Goal: Task Accomplishment & Management: Complete application form

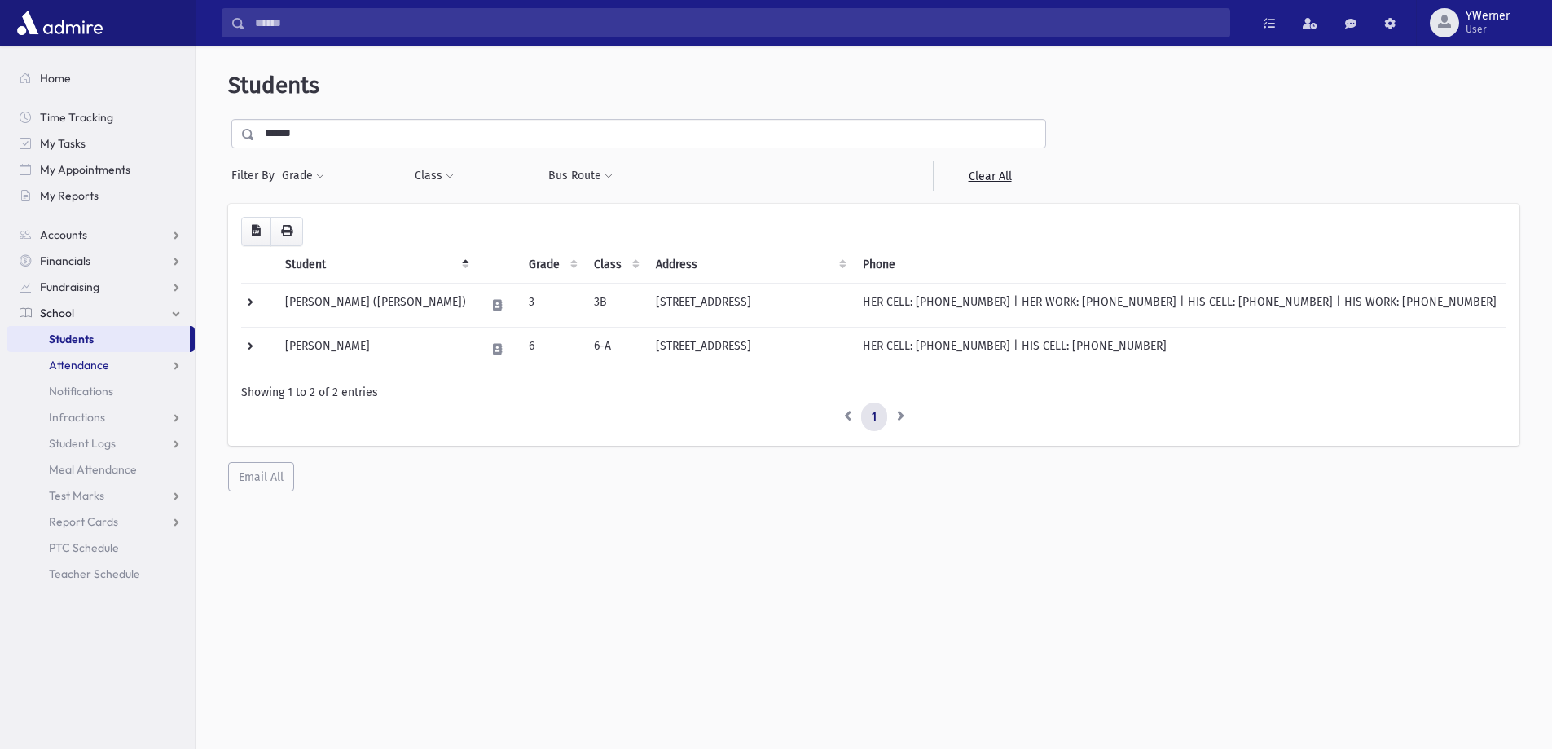
click at [124, 359] on link "Attendance" at bounding box center [101, 365] width 188 height 26
click at [114, 388] on link "Entry" at bounding box center [101, 391] width 188 height 26
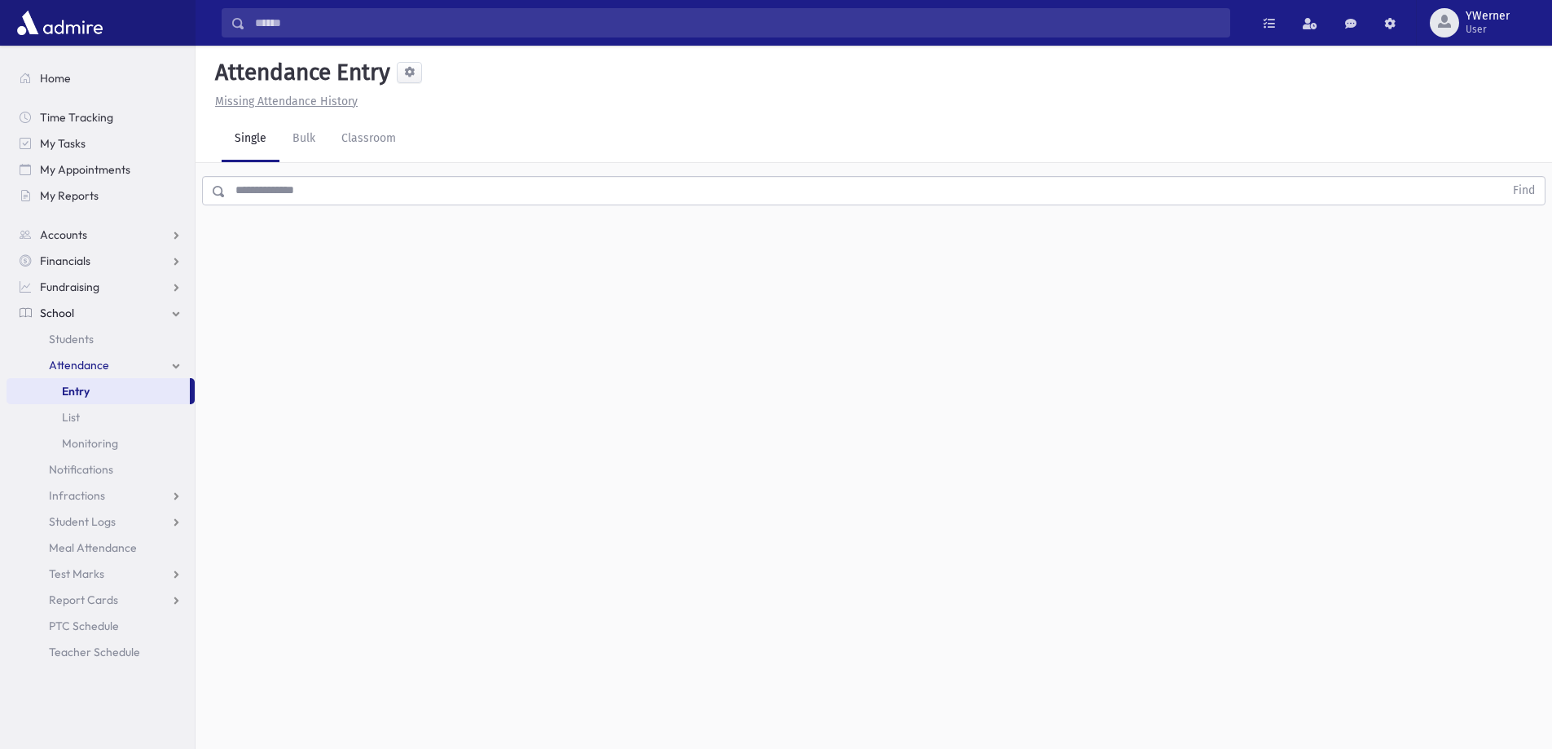
click at [320, 198] on input "text" at bounding box center [865, 190] width 1279 height 29
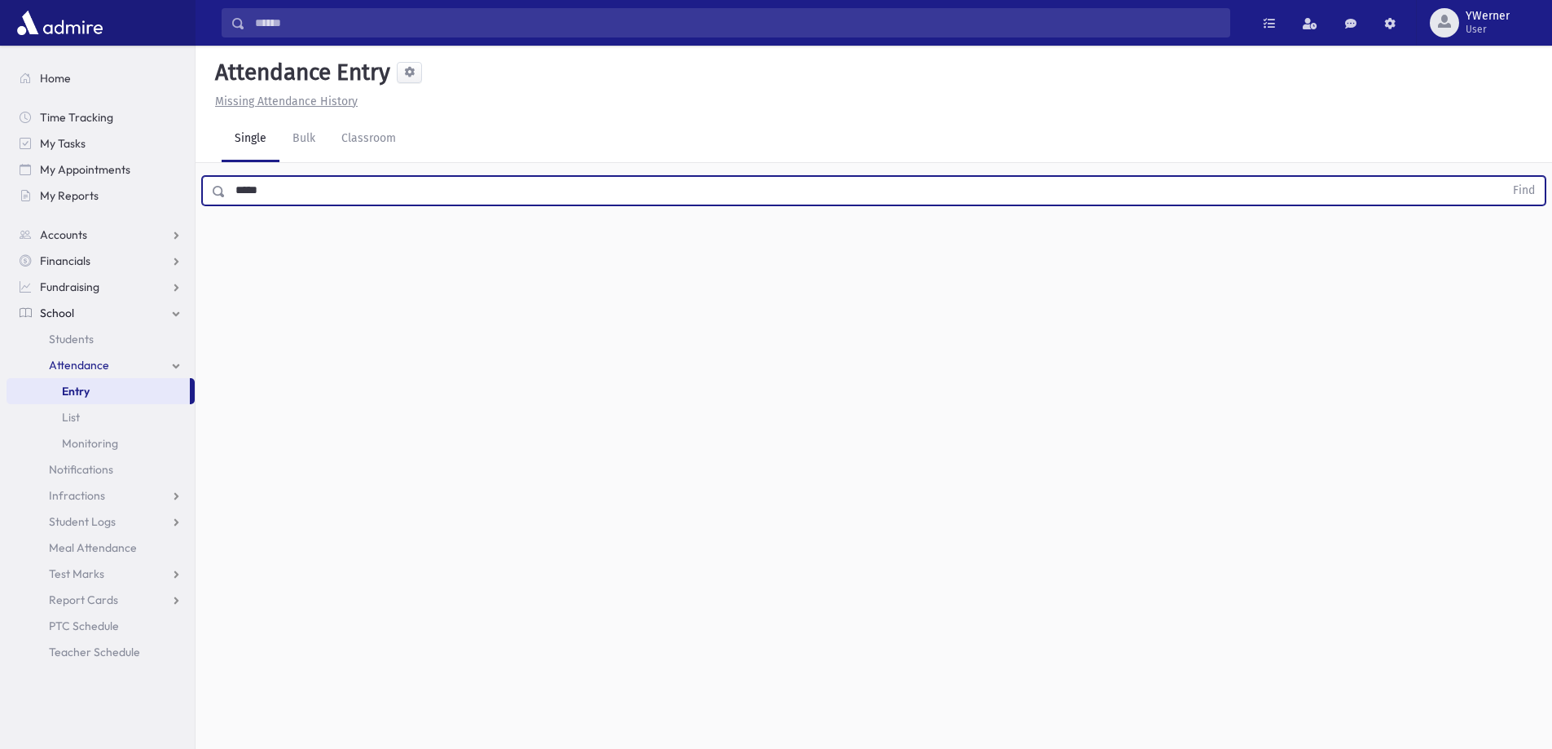
type input "*****"
click at [1504, 177] on button "Find" at bounding box center [1525, 191] width 42 height 28
click at [1513, 248] on icon "button" at bounding box center [1509, 243] width 11 height 14
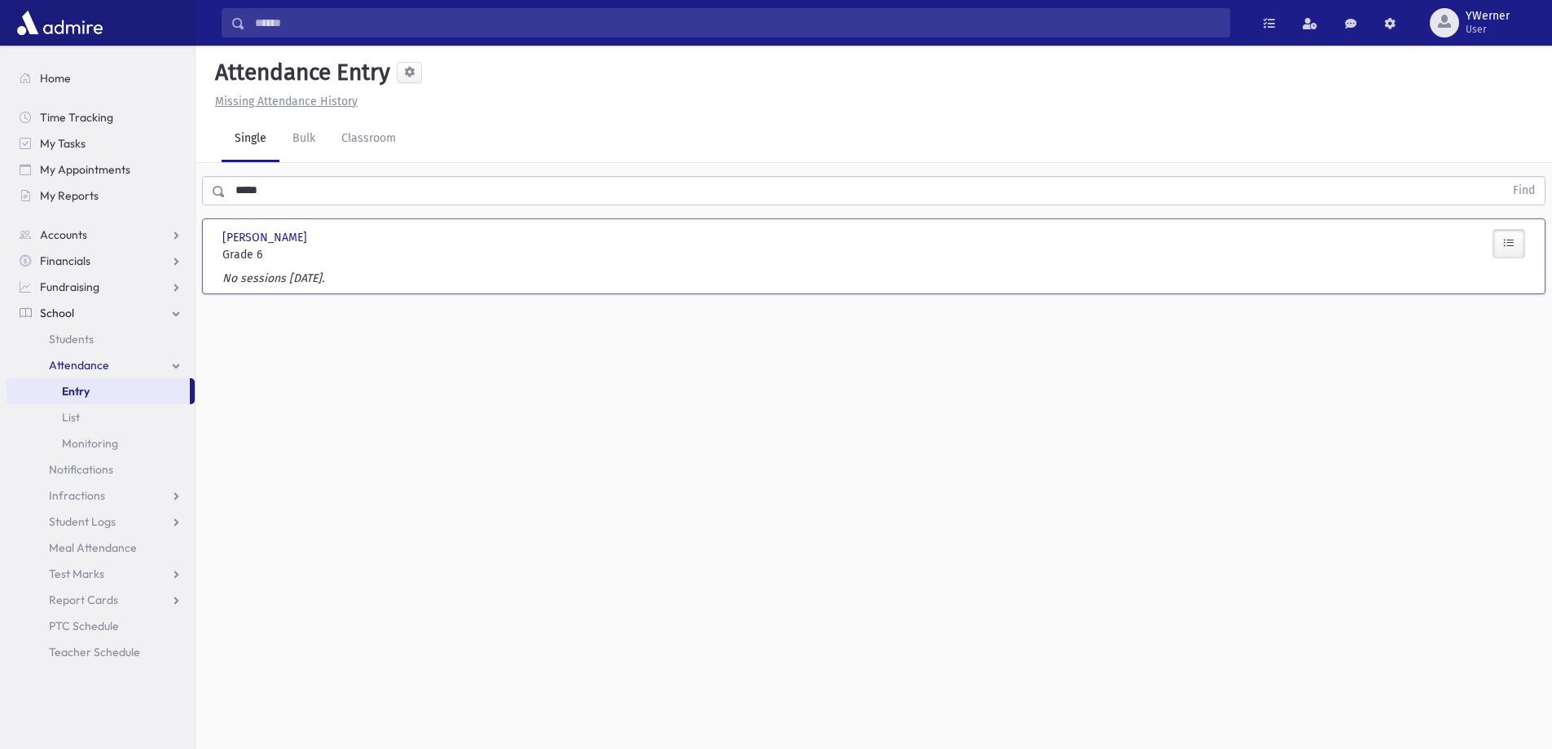
click at [110, 390] on link "Entry" at bounding box center [98, 391] width 183 height 26
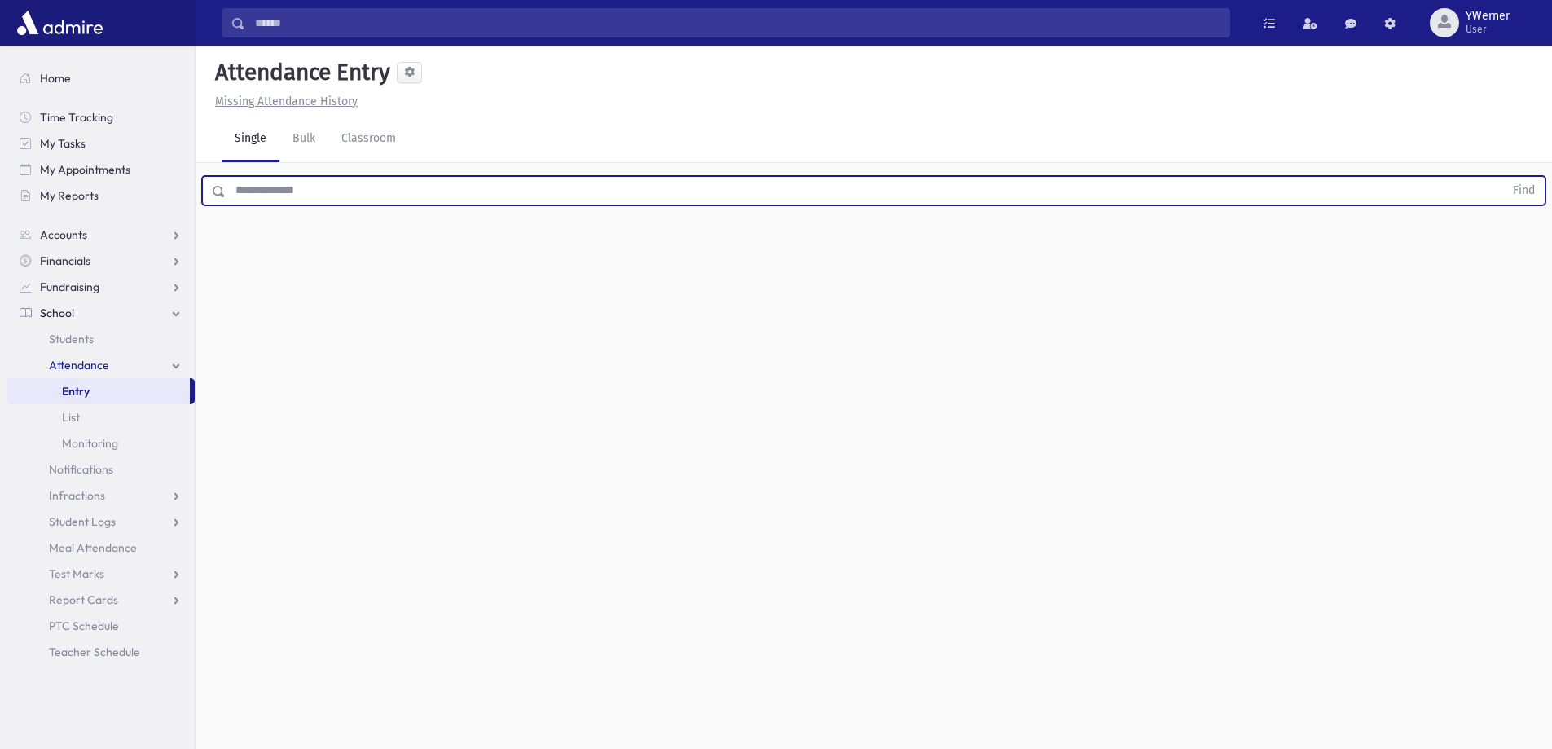
click at [299, 191] on input "text" at bounding box center [865, 190] width 1279 height 29
click at [346, 149] on link "Classroom" at bounding box center [368, 140] width 81 height 46
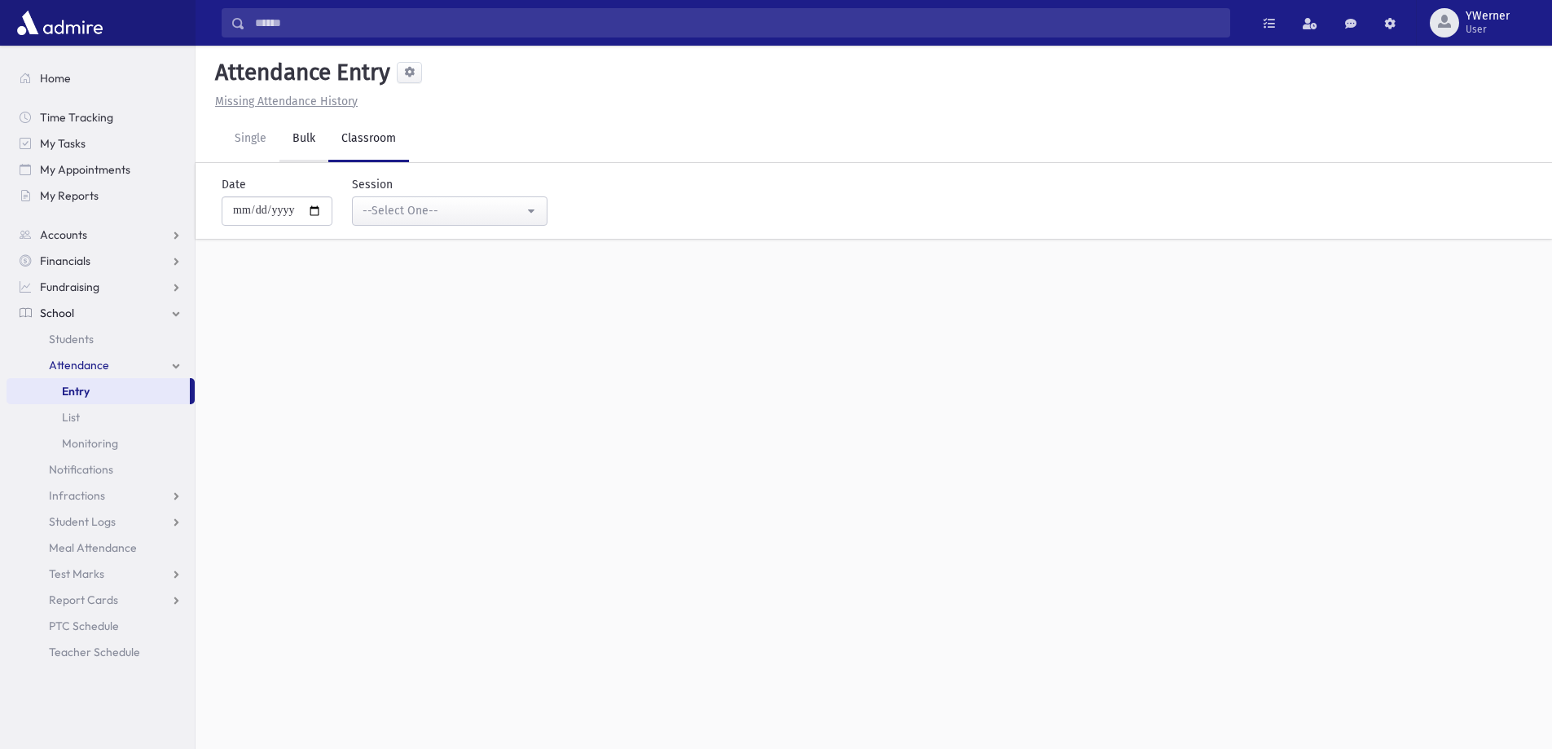
click at [317, 150] on link "Bulk" at bounding box center [304, 140] width 49 height 46
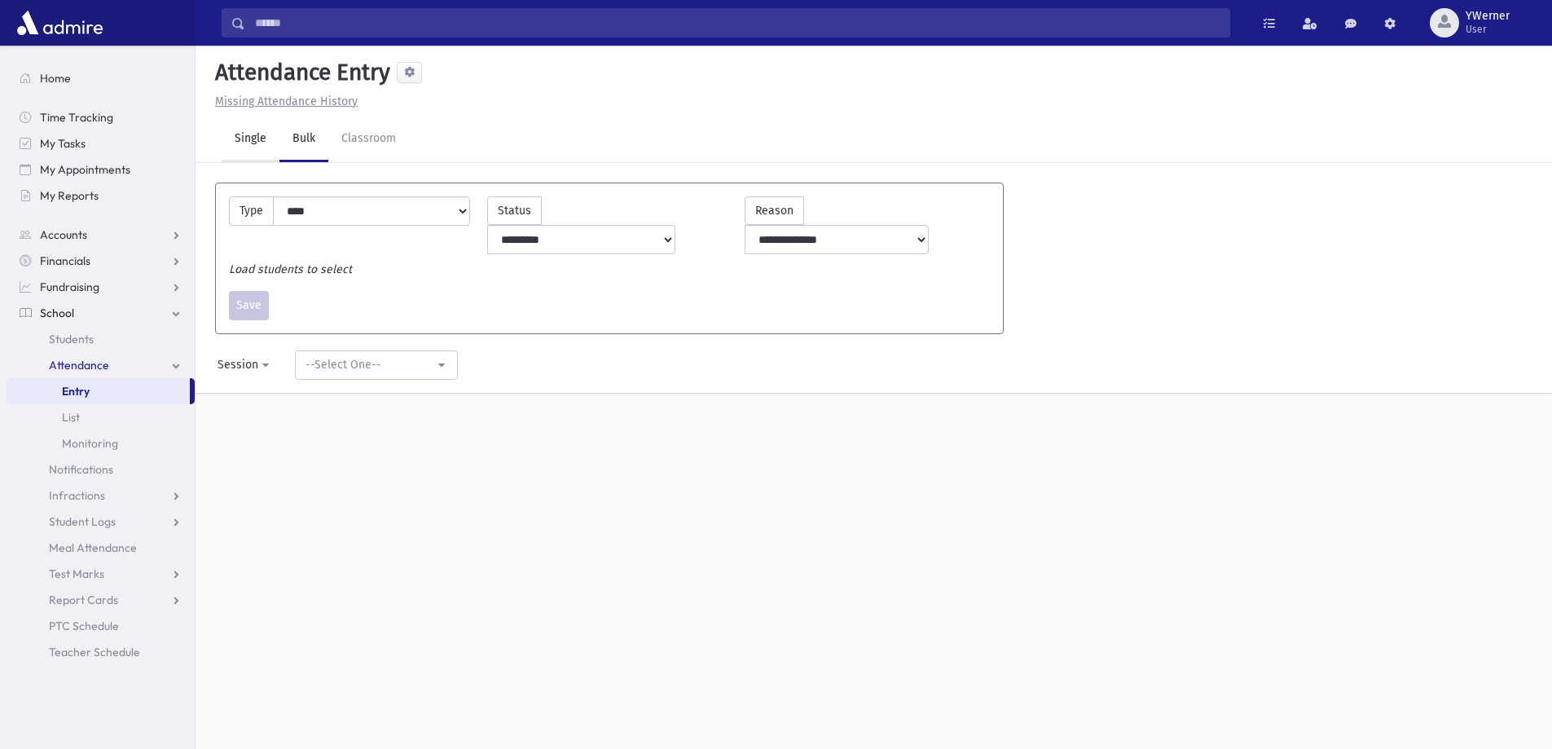
click at [237, 137] on link "Single" at bounding box center [251, 140] width 58 height 46
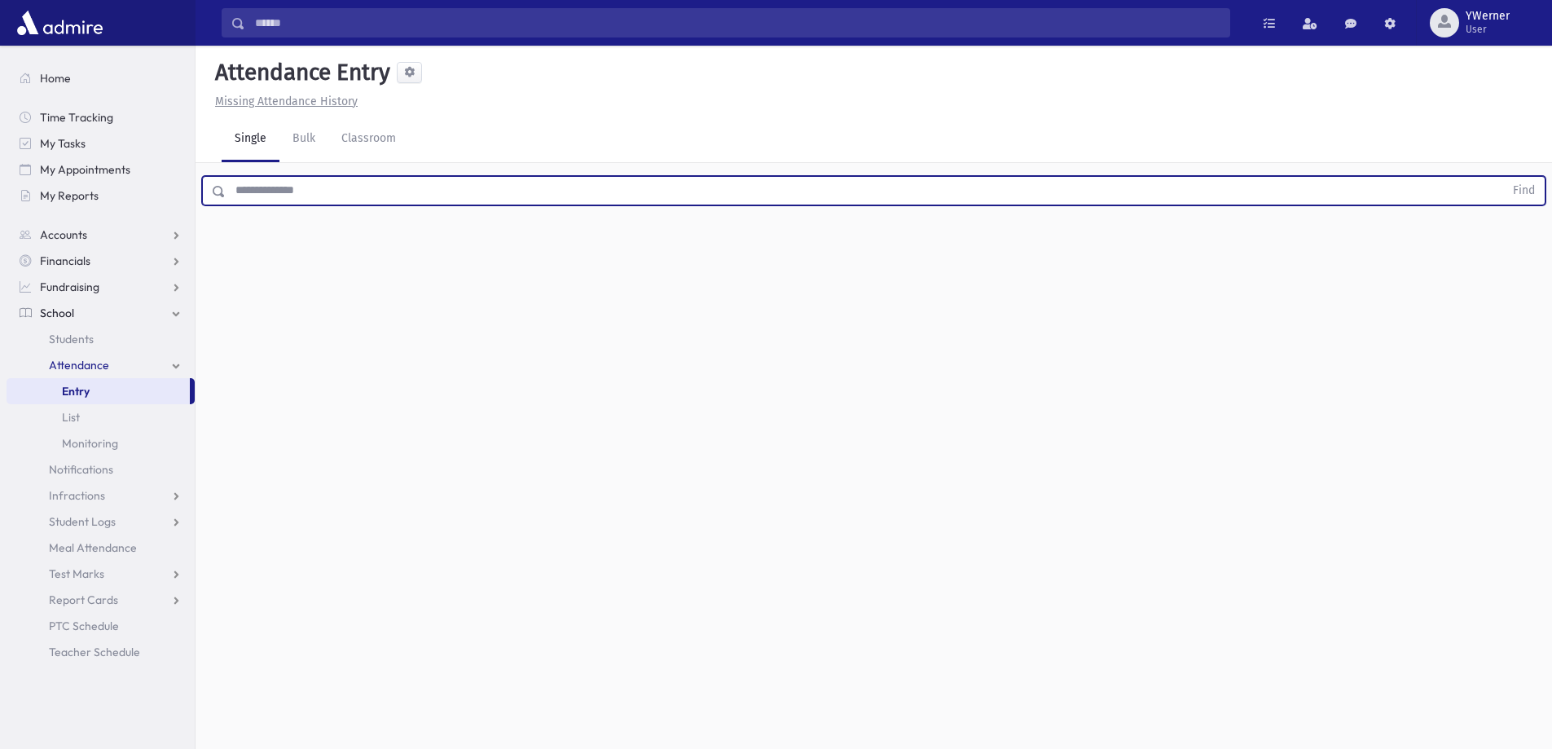
click at [313, 185] on input "text" at bounding box center [865, 190] width 1279 height 29
click at [308, 148] on link "Bulk" at bounding box center [304, 140] width 49 height 46
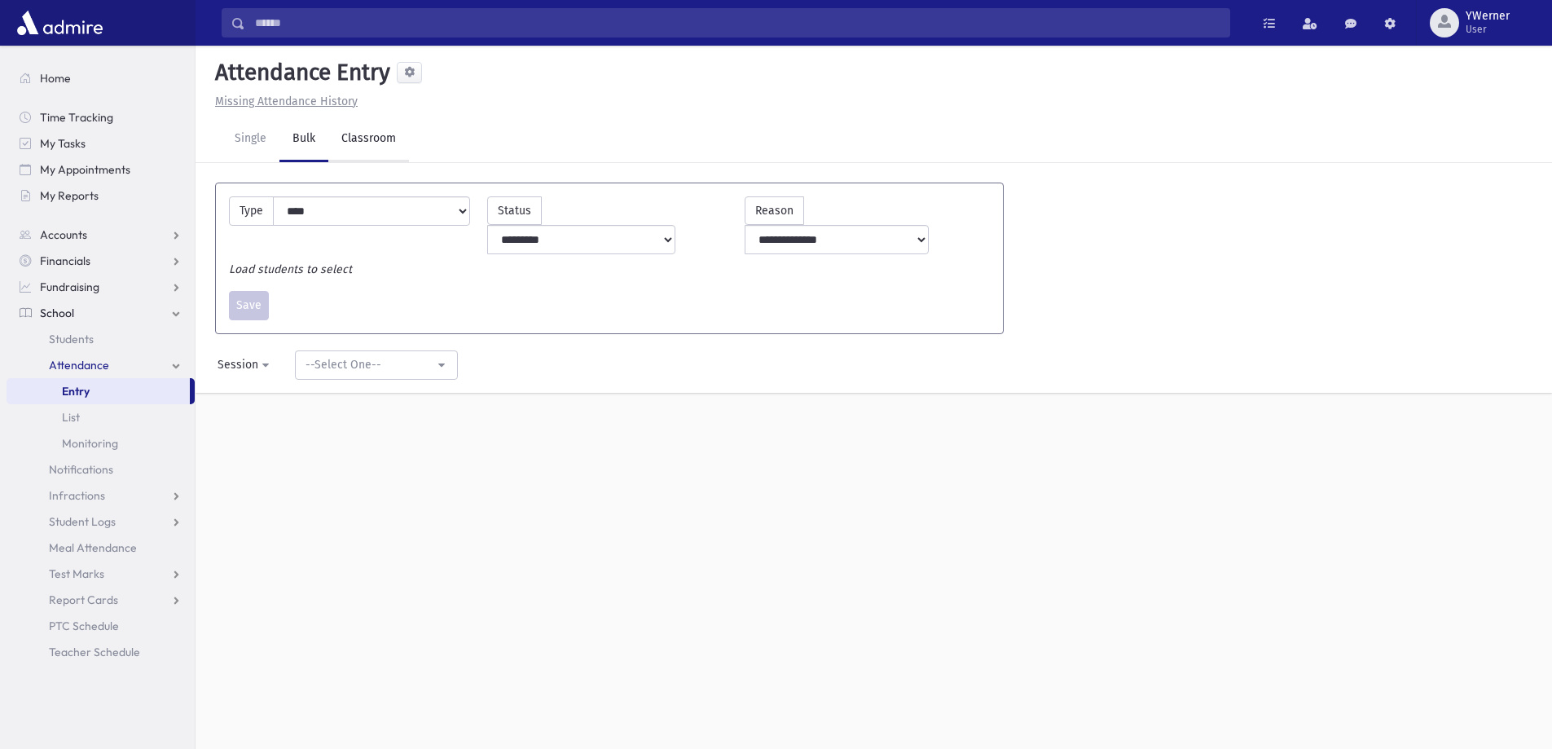
click at [388, 136] on link "Classroom" at bounding box center [368, 140] width 81 height 46
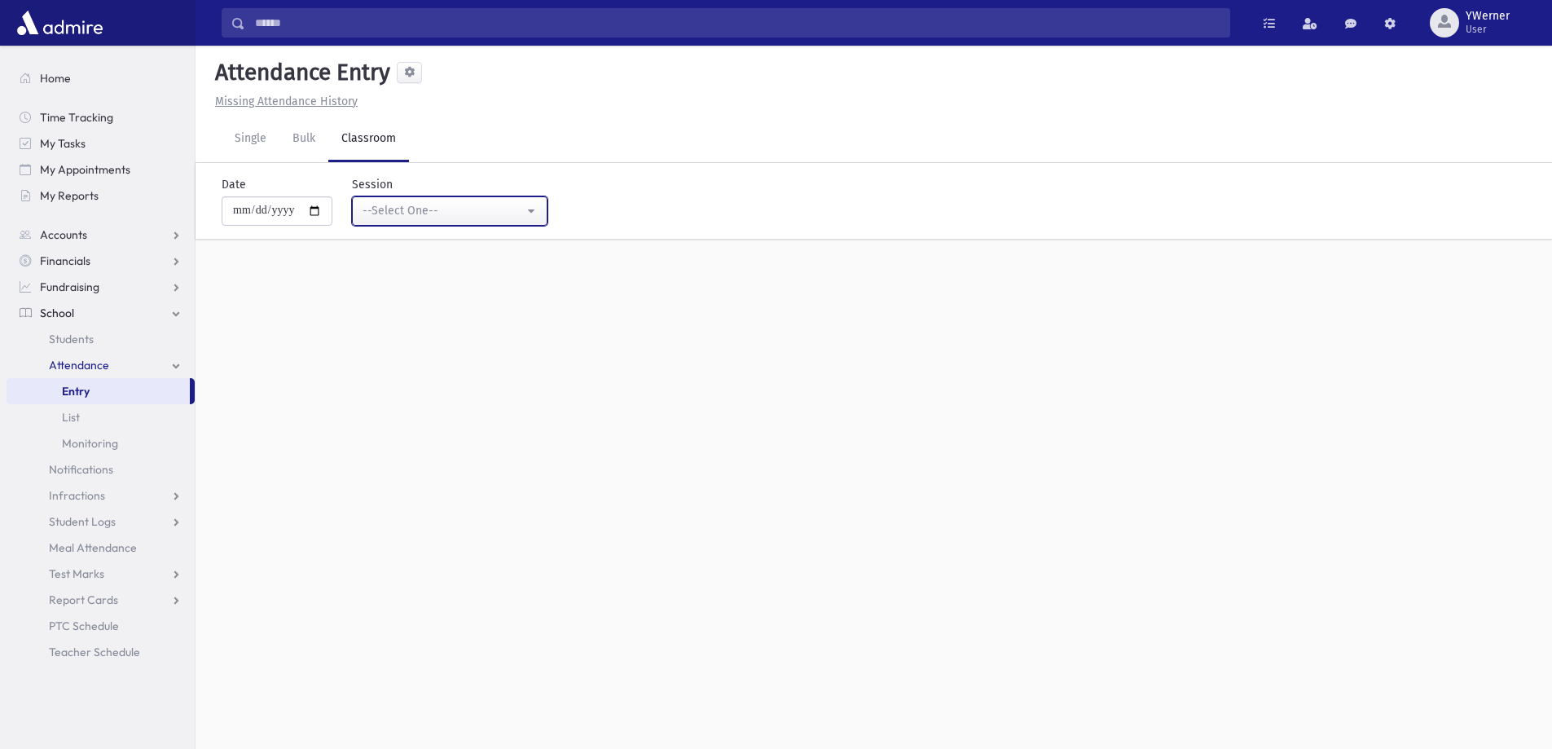
click at [384, 200] on button "--Select One--" at bounding box center [450, 210] width 196 height 29
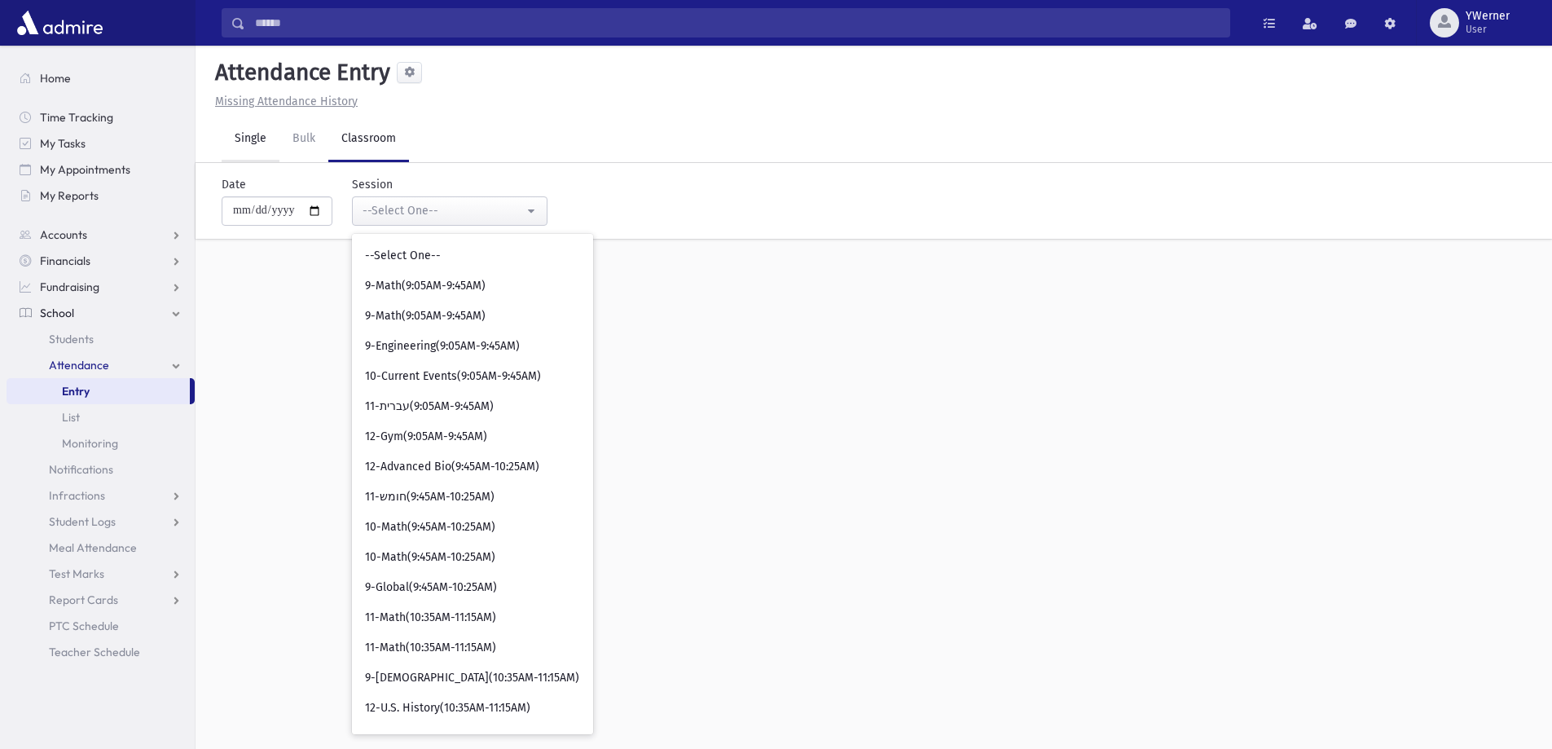
click at [244, 149] on link "Single" at bounding box center [251, 140] width 58 height 46
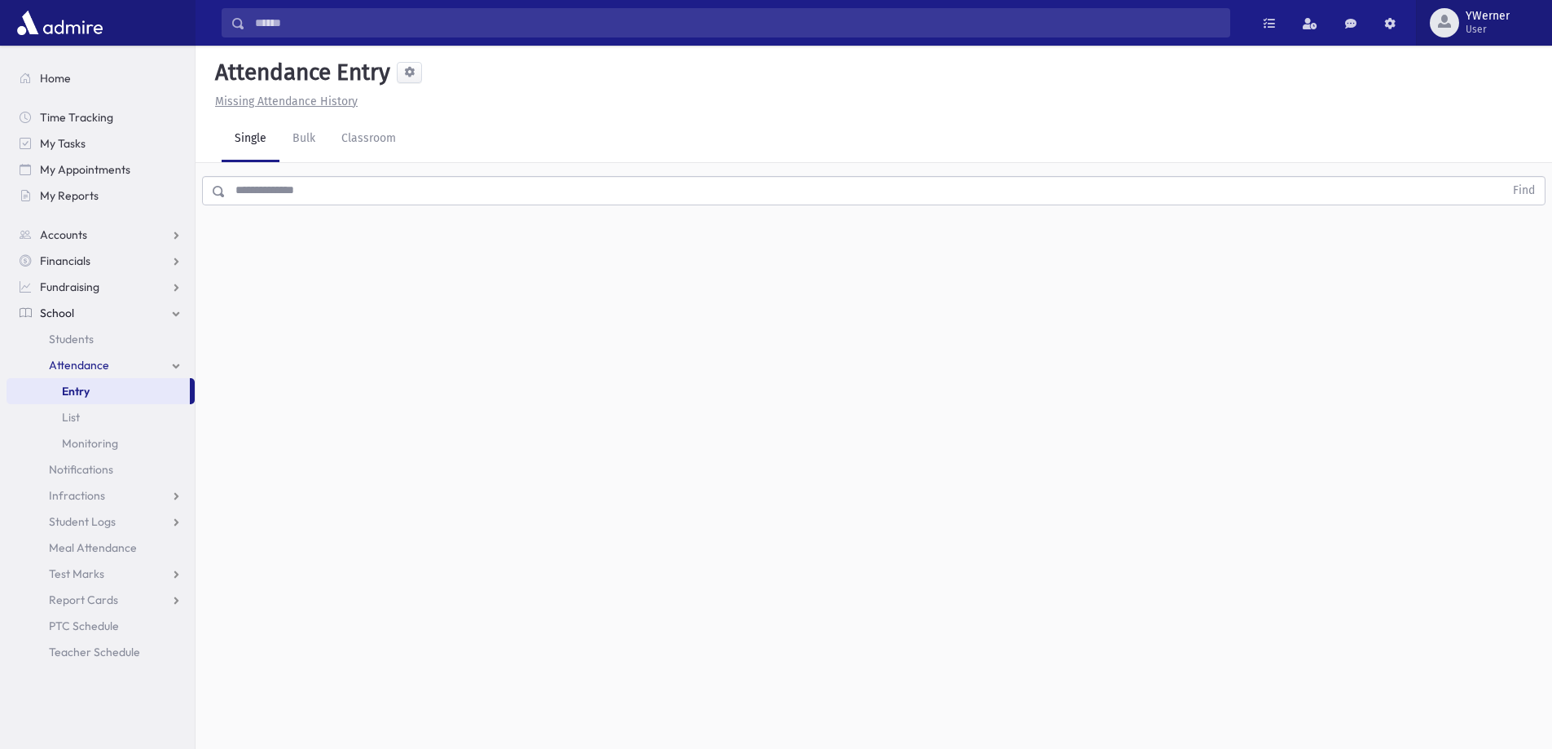
click at [1462, 26] on span "YWerner User" at bounding box center [1495, 23] width 70 height 26
click at [357, 150] on link "Classroom" at bounding box center [368, 140] width 81 height 46
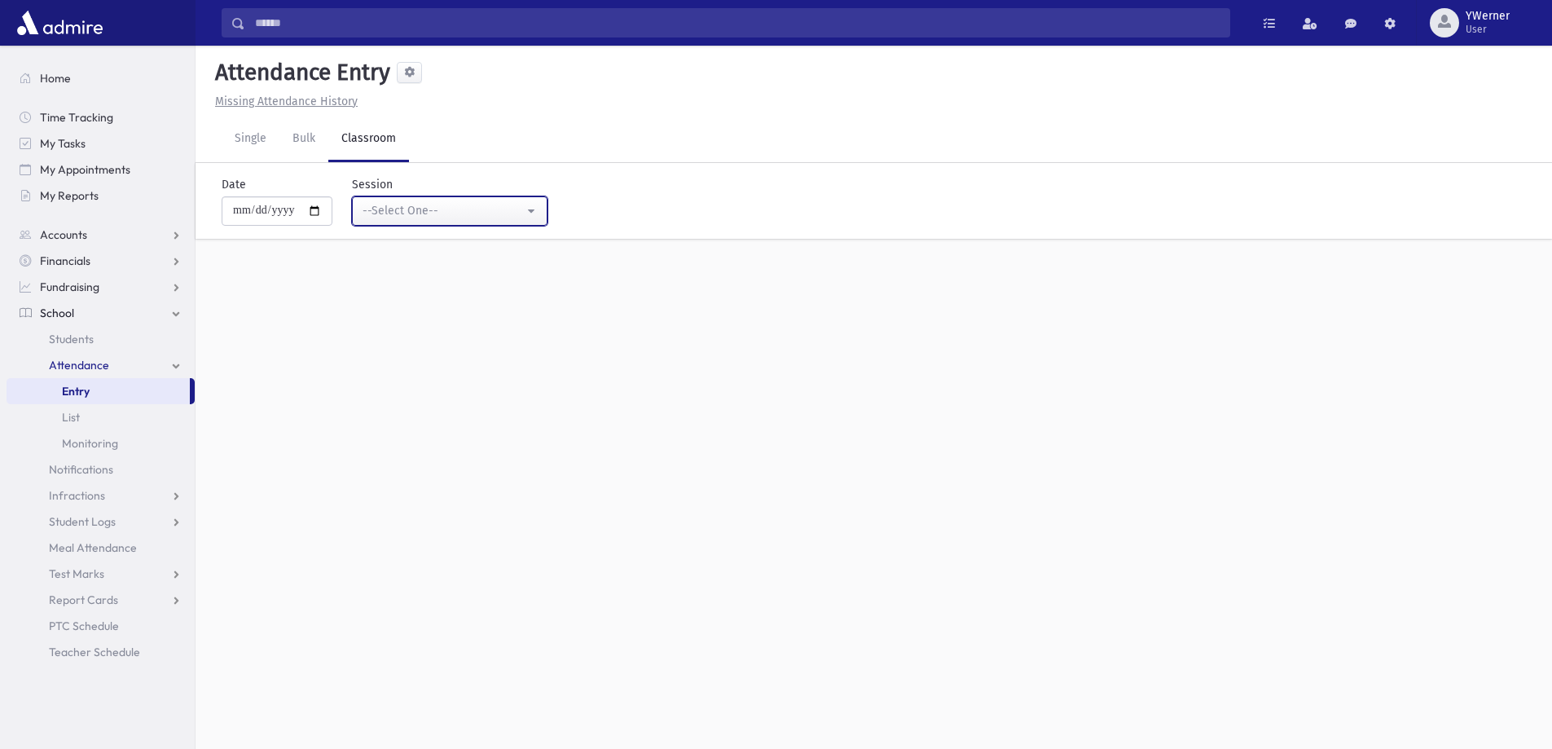
click at [392, 202] on div "--Select One--" at bounding box center [443, 210] width 161 height 17
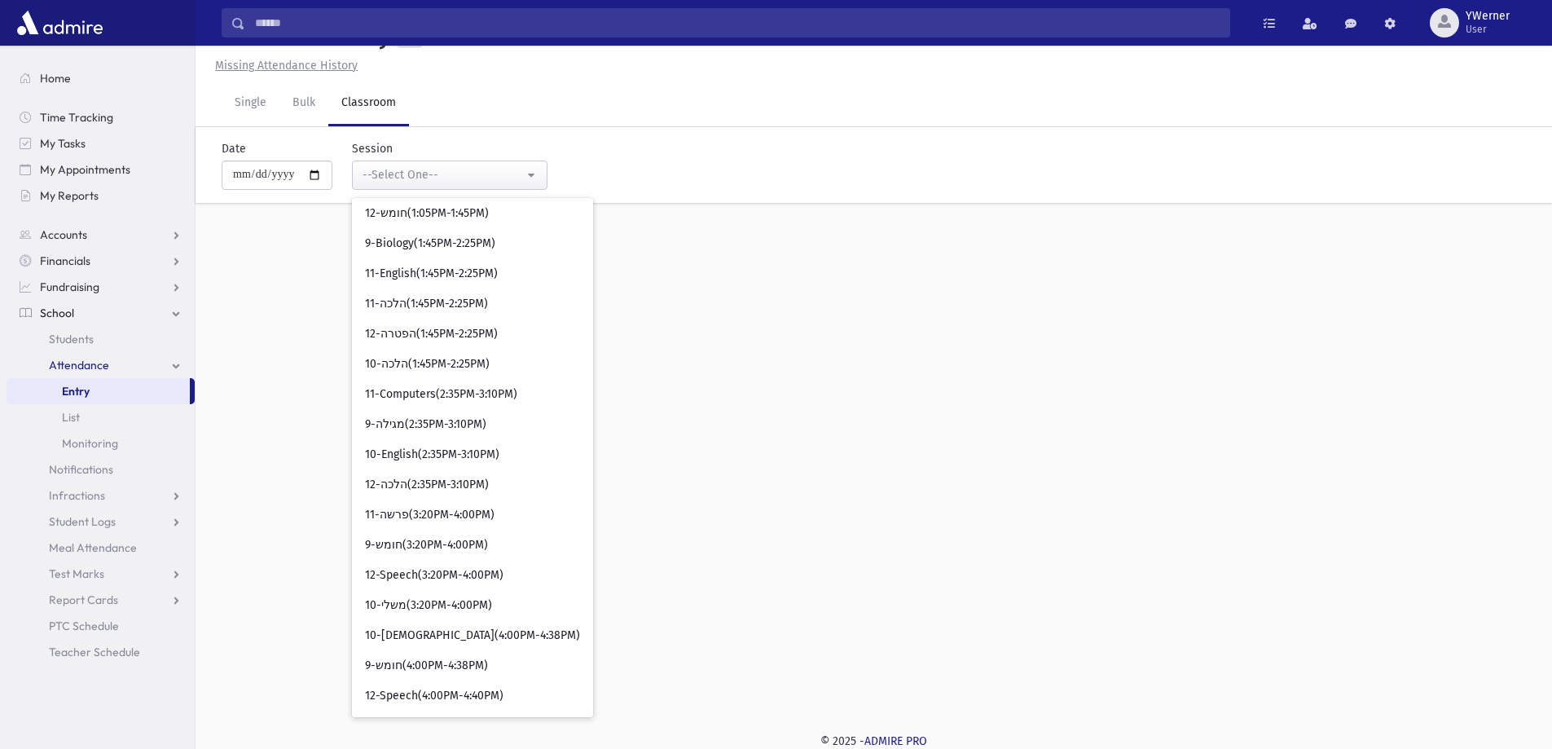
scroll to position [833, 0]
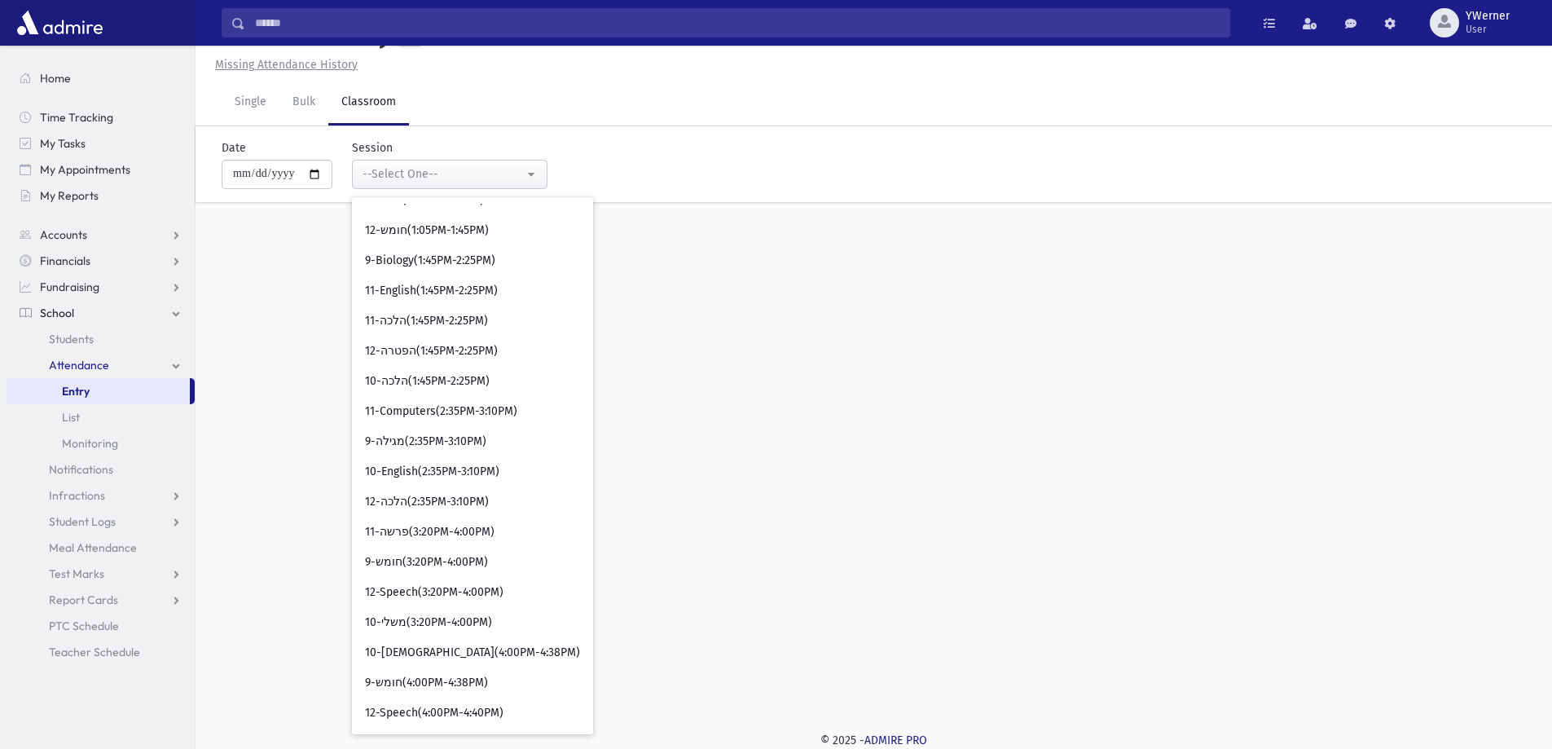
click at [278, 443] on div "**********" at bounding box center [874, 360] width 1357 height 703
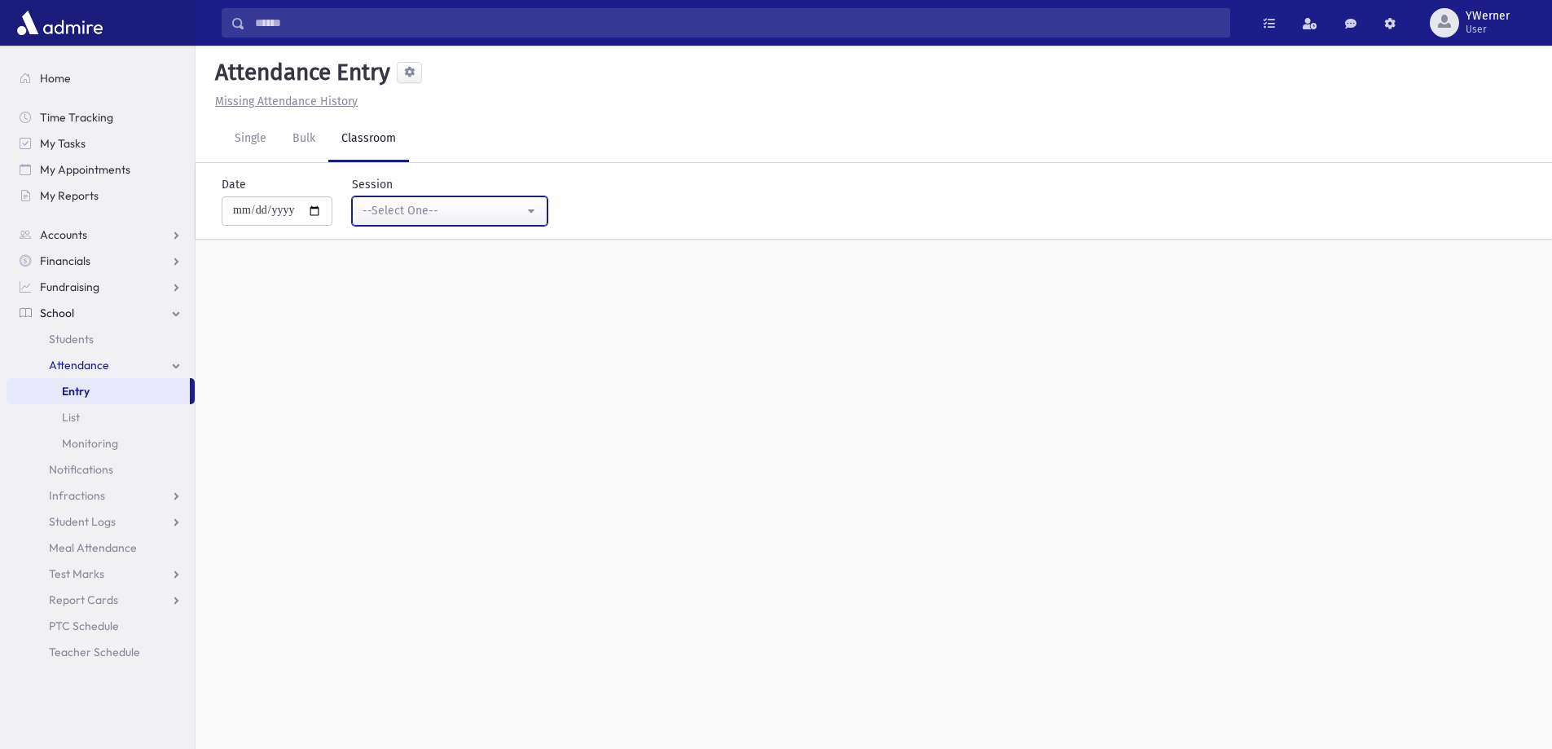
click at [447, 200] on button "--Select One--" at bounding box center [450, 210] width 196 height 29
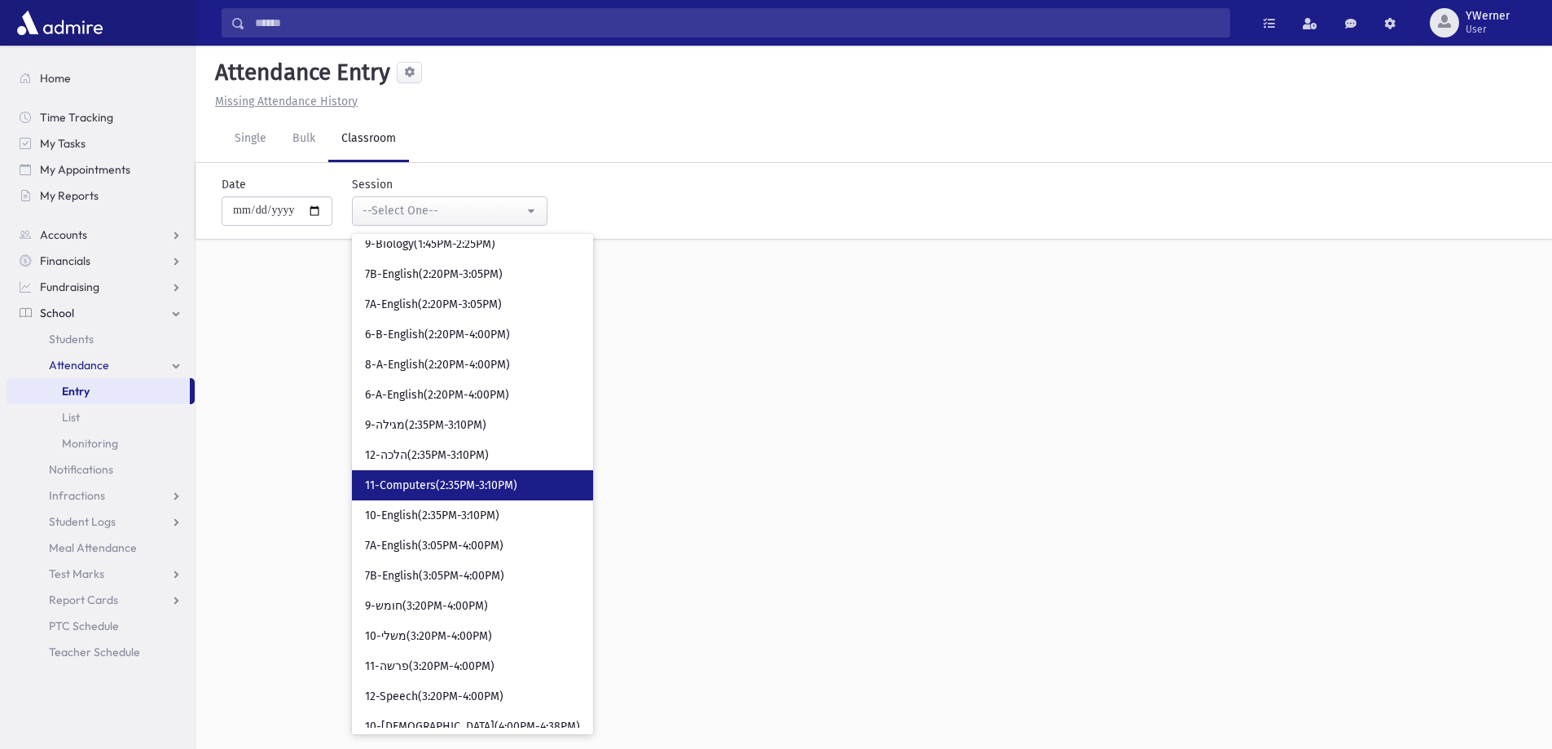
scroll to position [1925, 0]
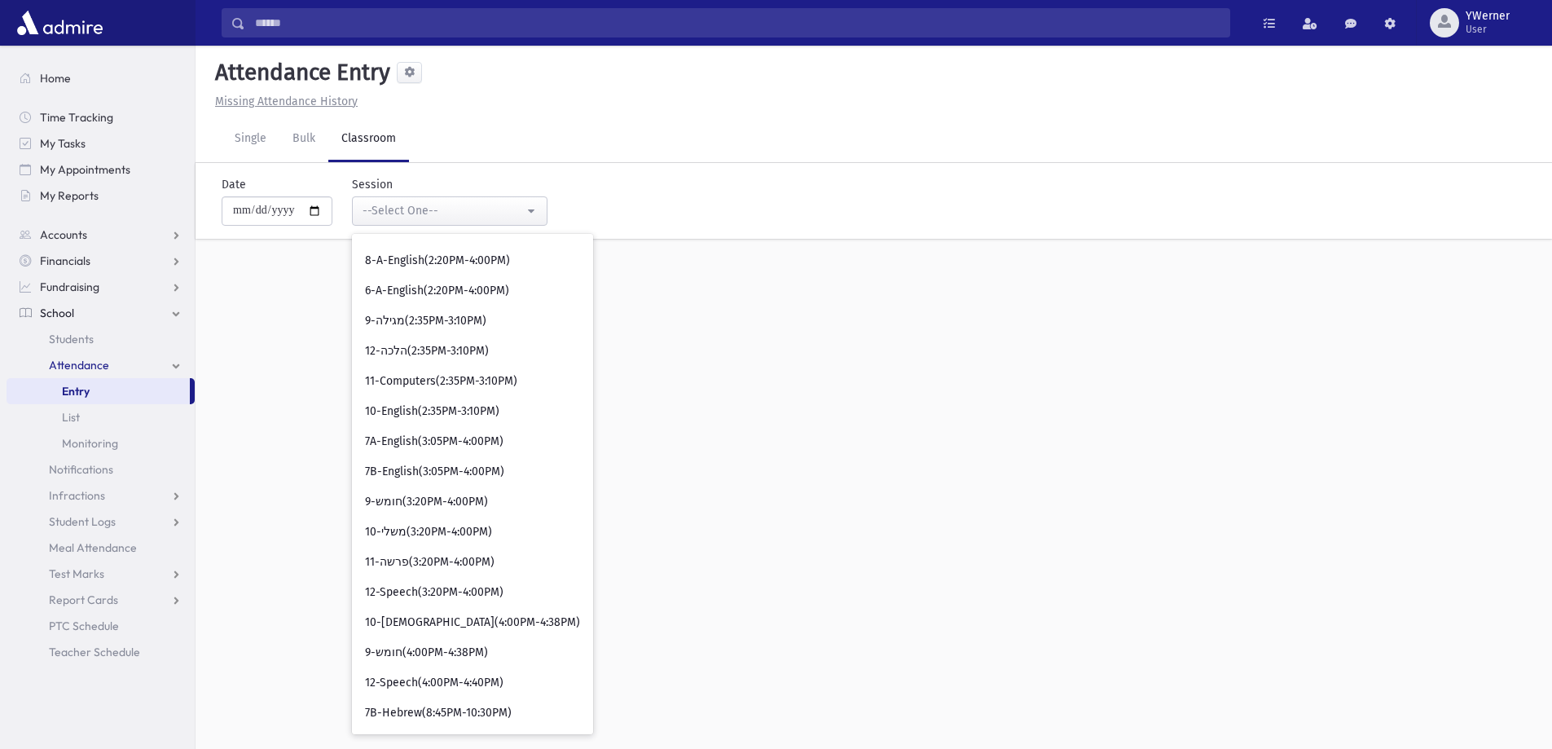
click at [799, 480] on div "**********" at bounding box center [874, 397] width 1357 height 703
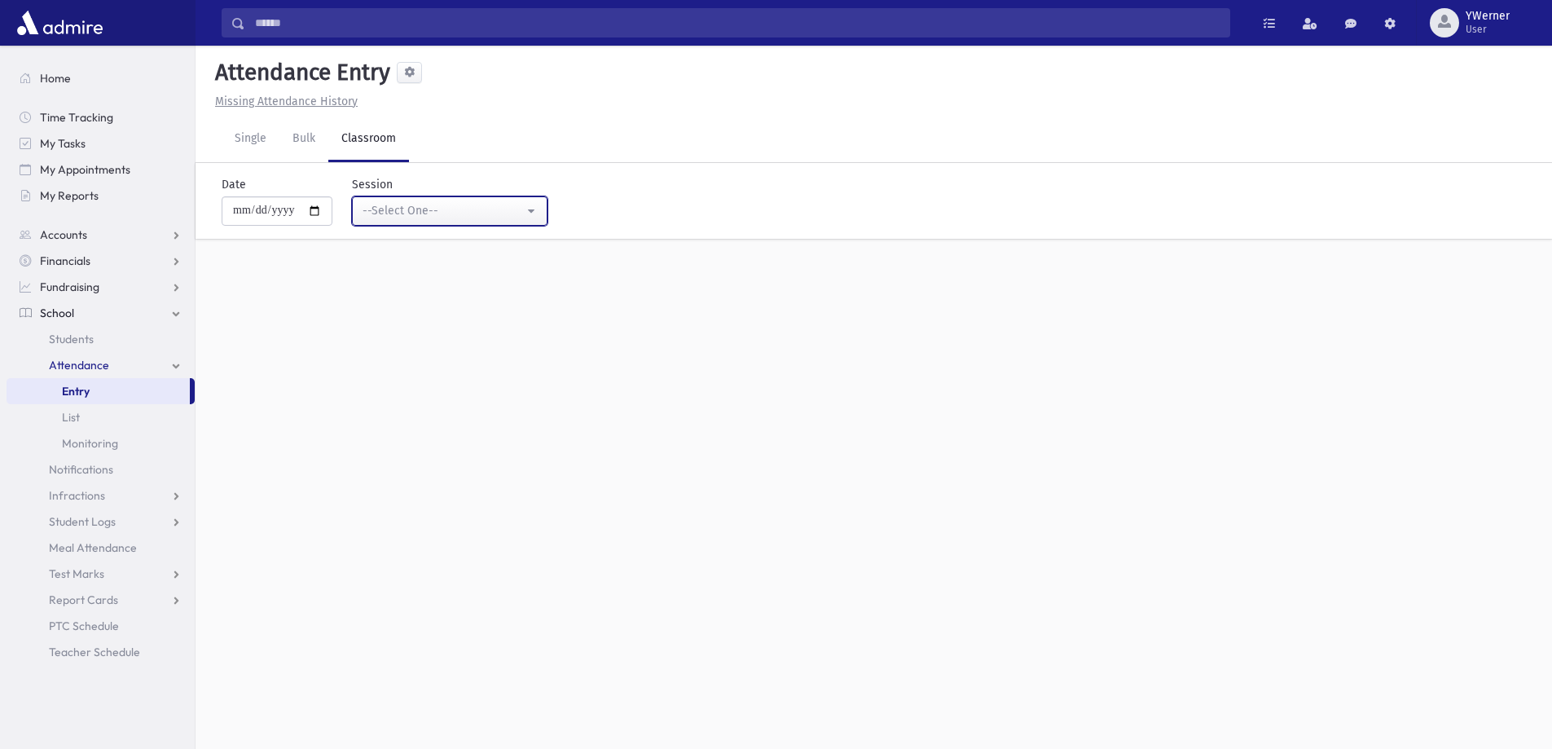
click at [402, 216] on div "--Select One--" at bounding box center [443, 210] width 161 height 17
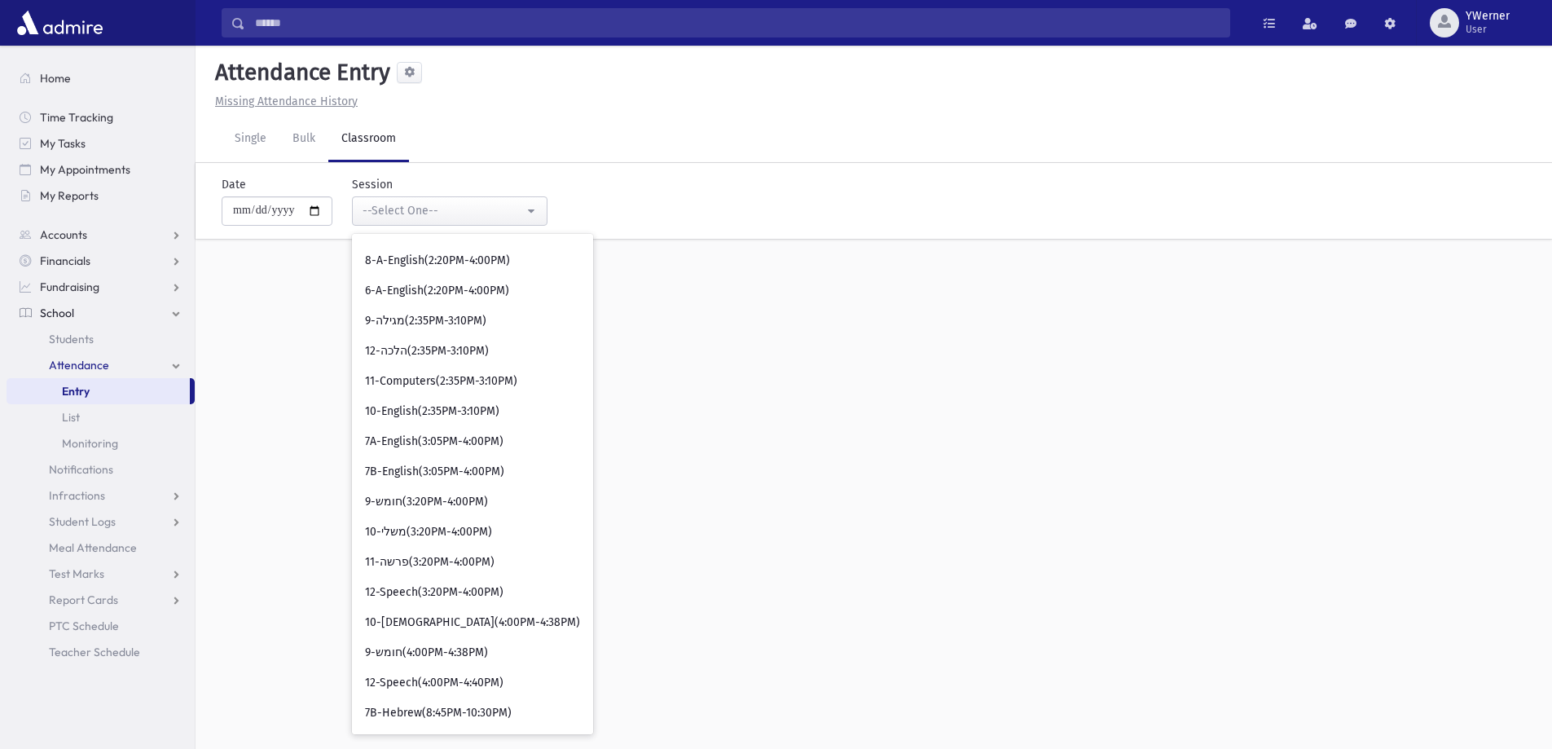
scroll to position [0, 0]
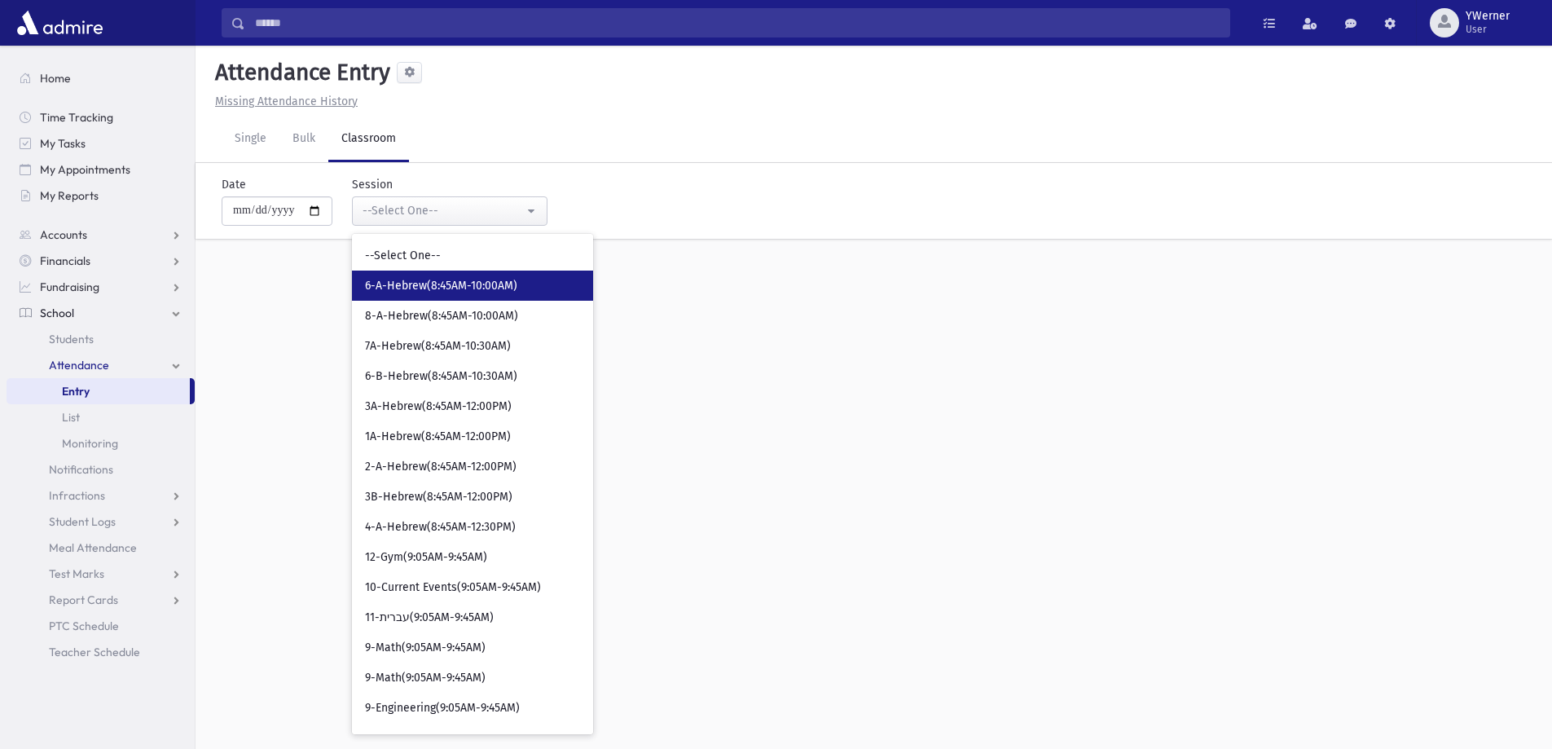
click at [424, 277] on link "6-A-Hebrew(8:45AM-10:00AM)" at bounding box center [472, 286] width 241 height 30
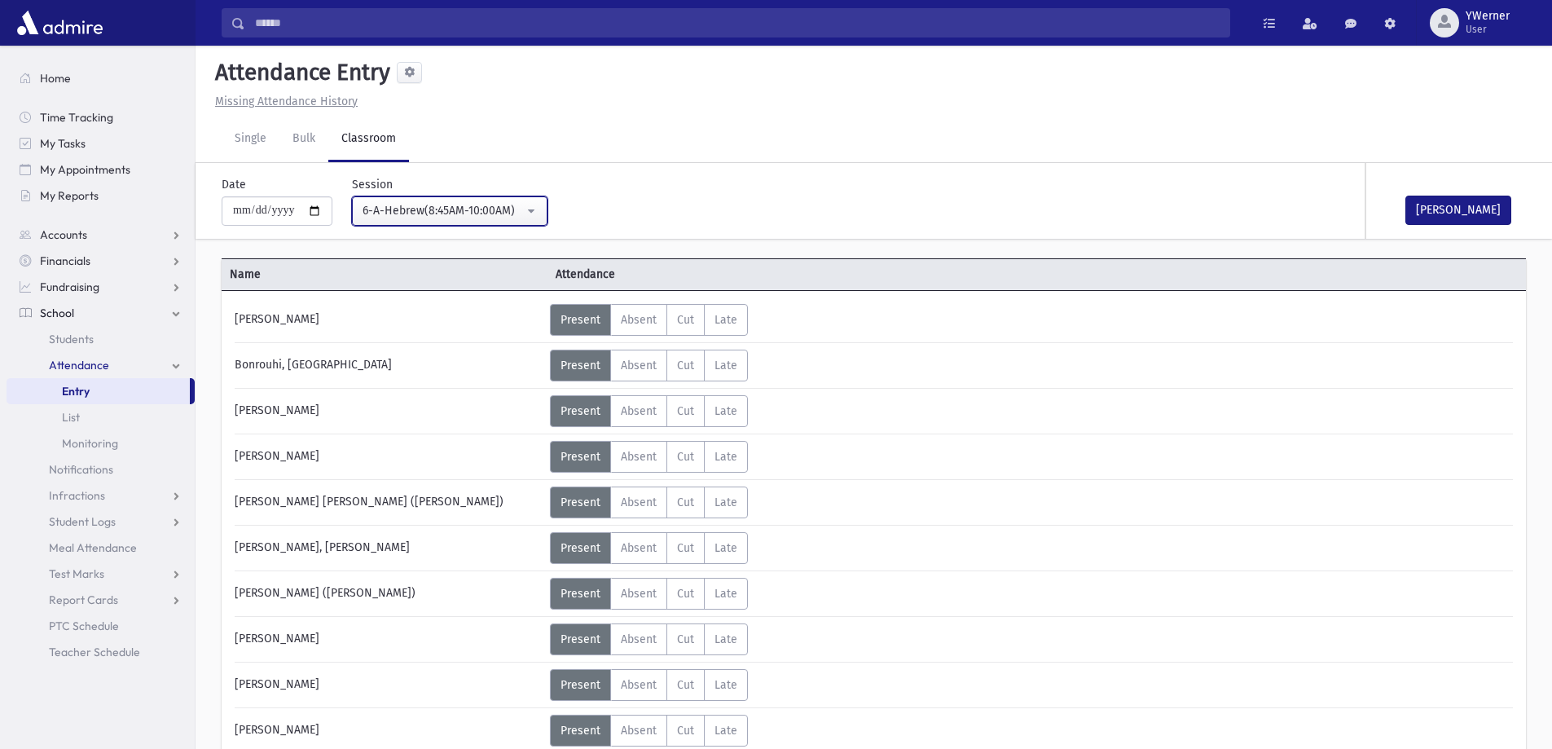
click at [434, 214] on div "6-A-Hebrew(8:45AM-10:00AM)" at bounding box center [443, 210] width 161 height 17
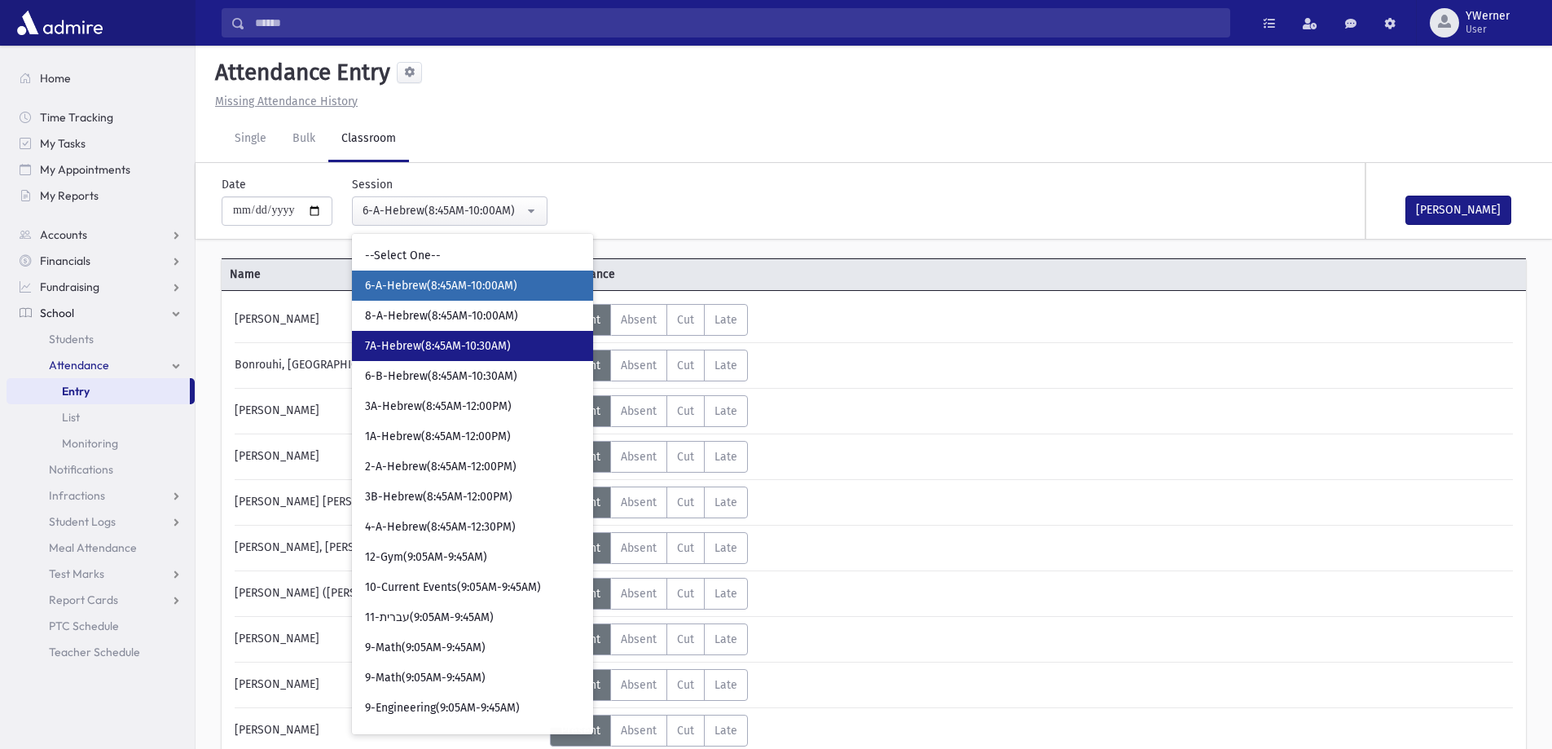
click at [451, 352] on span "7A-Hebrew(8:45AM-10:30AM)" at bounding box center [438, 346] width 146 height 16
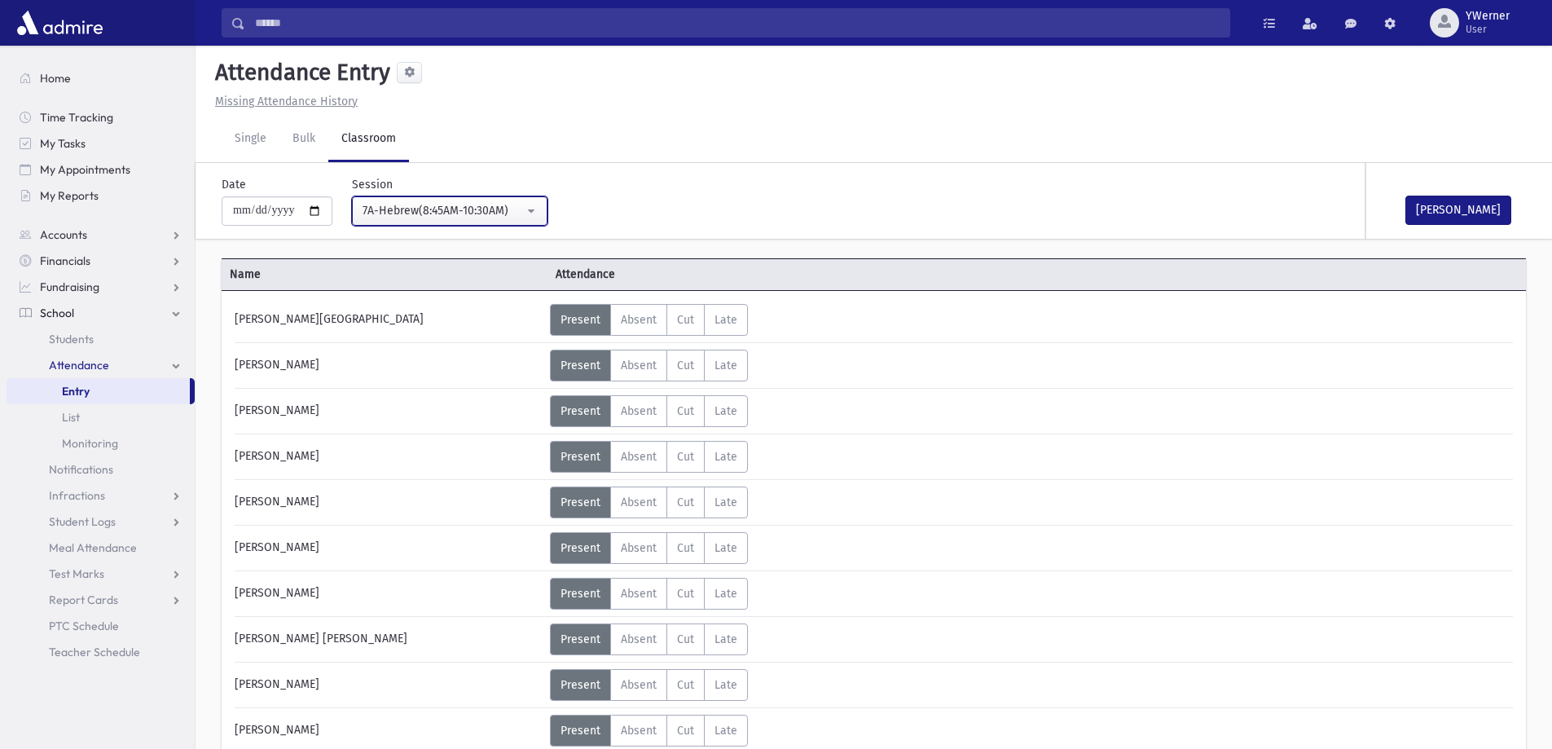
click at [392, 212] on div "7A-Hebrew(8:45AM-10:30AM)" at bounding box center [443, 210] width 161 height 17
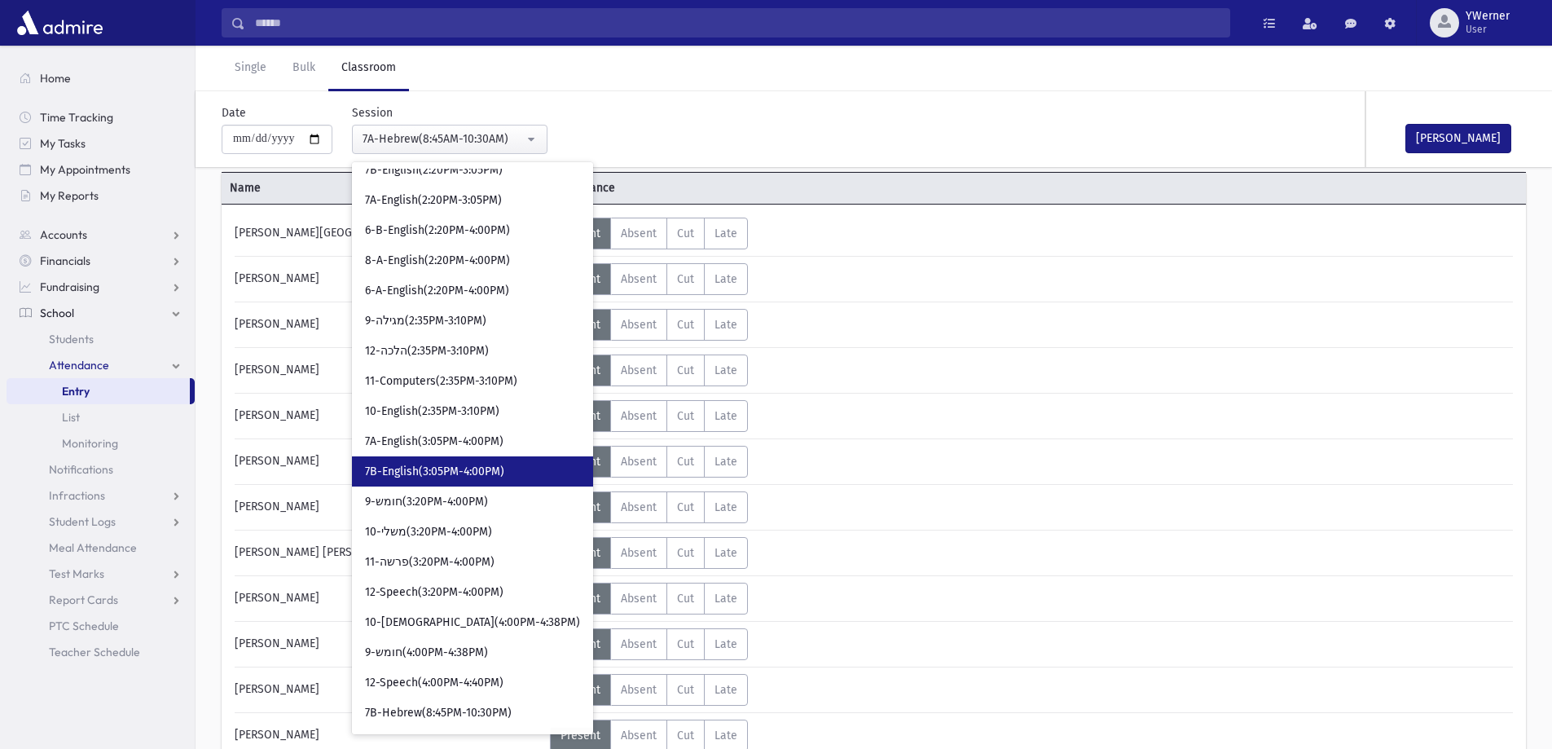
scroll to position [1853, 0]
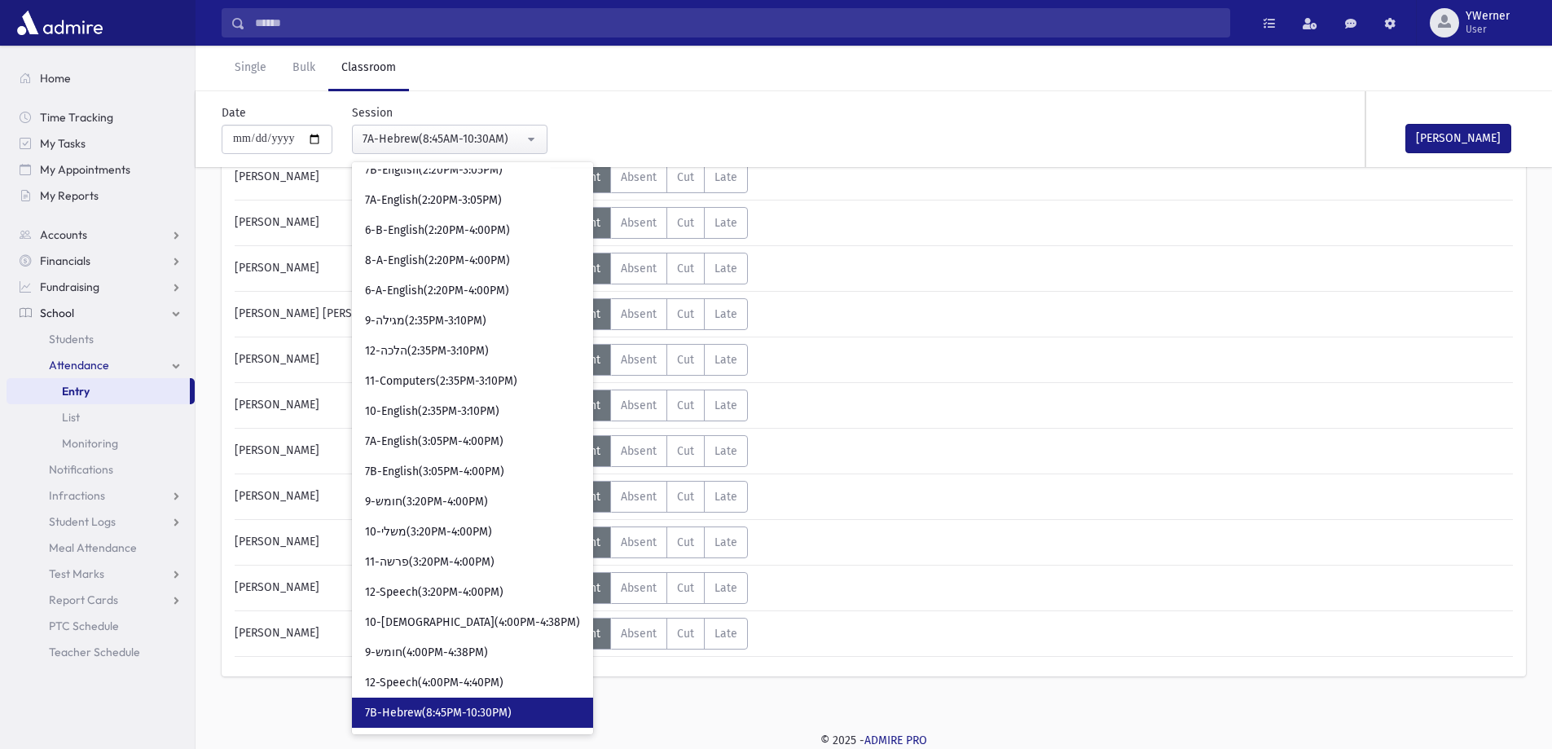
click at [432, 716] on span "7B-Hebrew(8:45PM-10:30PM)" at bounding box center [438, 713] width 147 height 16
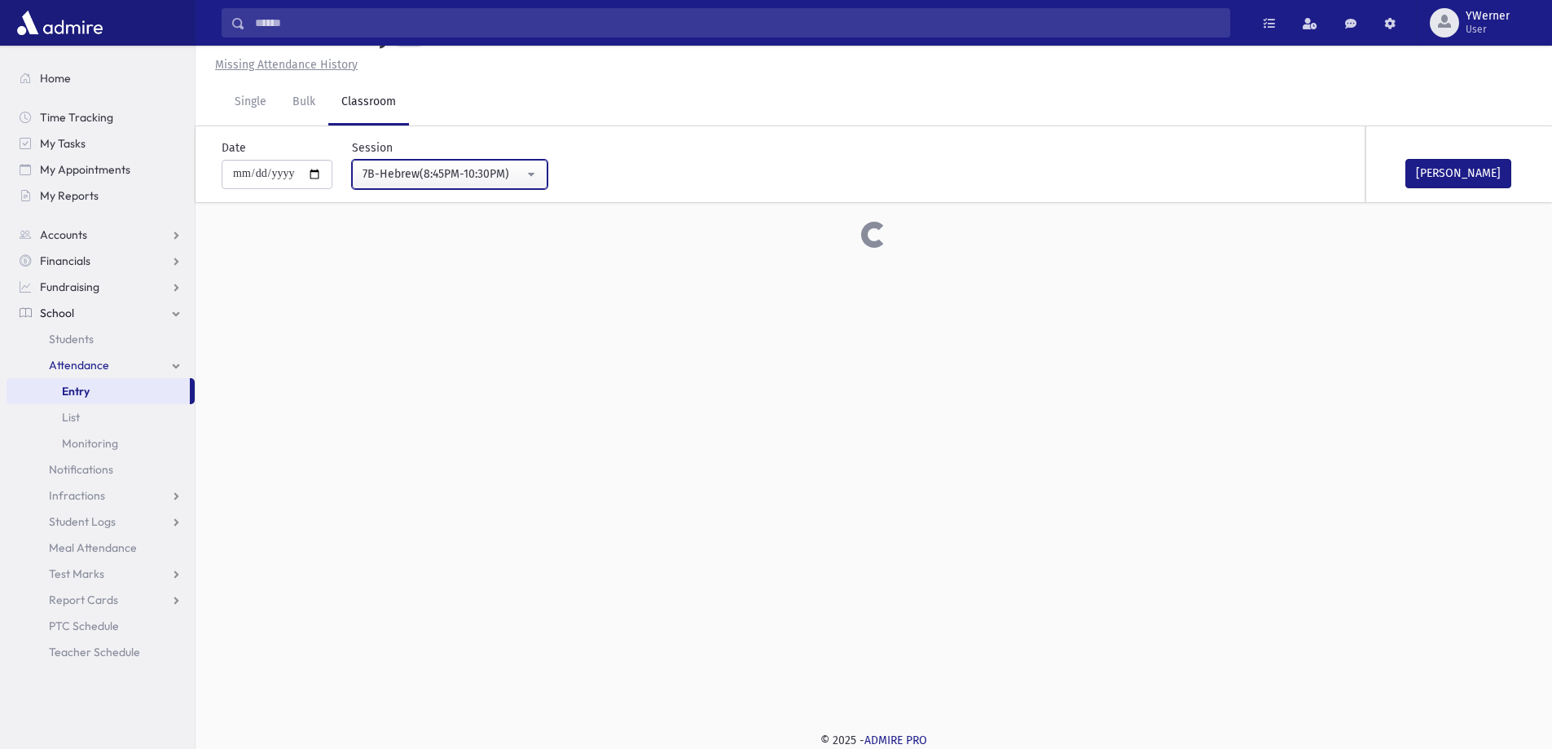
scroll to position [37, 0]
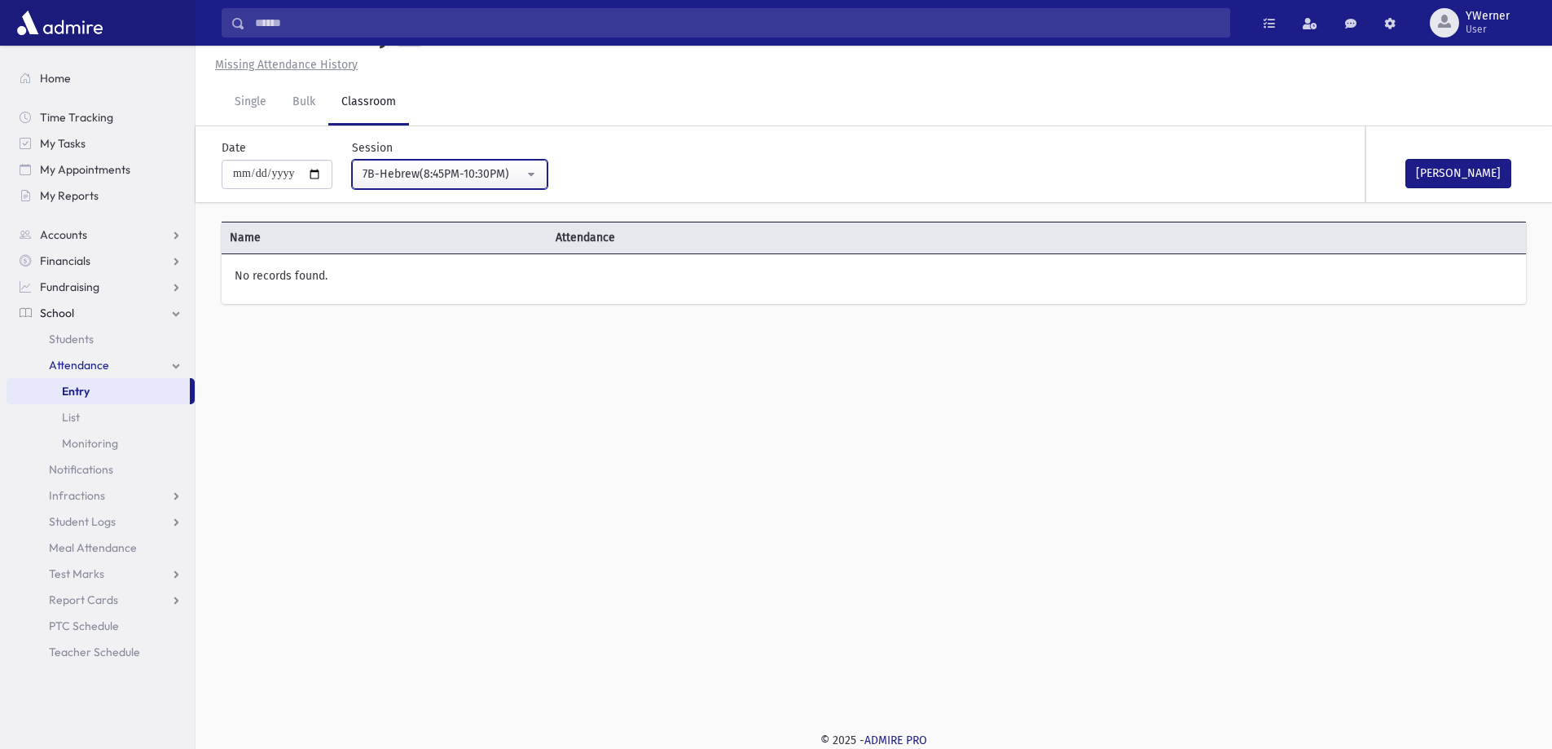
click at [501, 174] on div "7B-Hebrew(8:45PM-10:30PM)" at bounding box center [443, 173] width 161 height 17
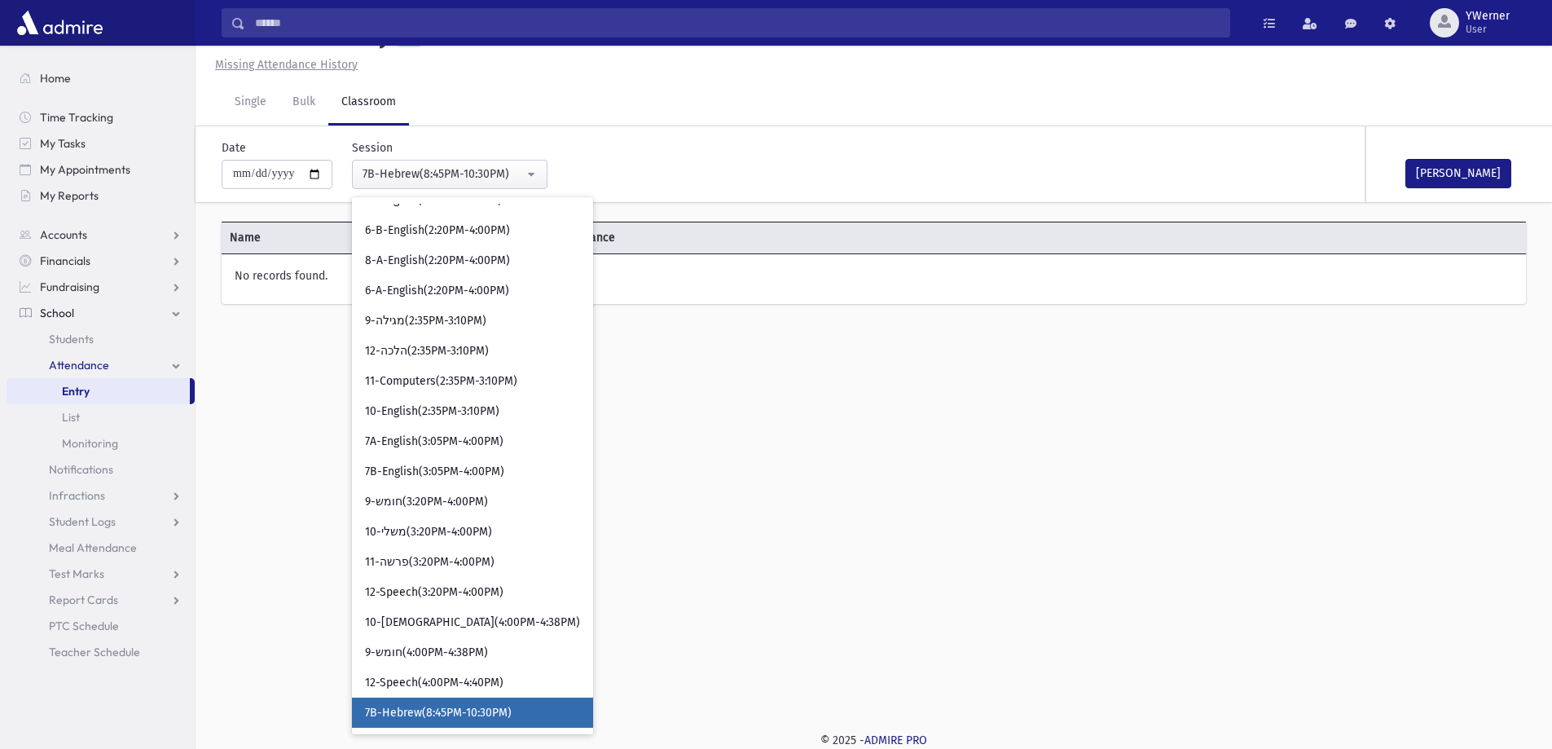
click at [475, 705] on span "7B-Hebrew(8:45PM-10:30PM)" at bounding box center [438, 713] width 147 height 16
select select "****"
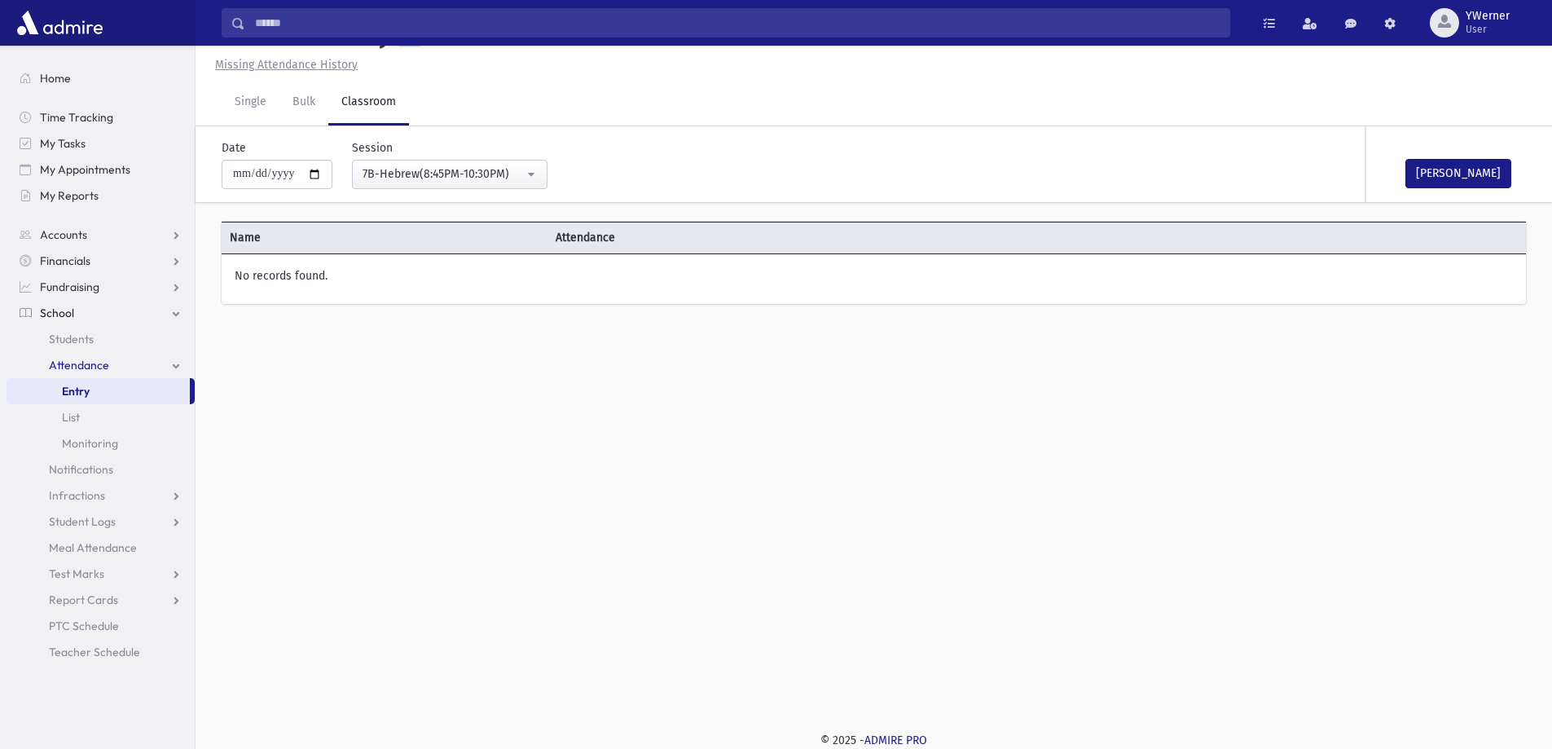
click at [491, 444] on div "**********" at bounding box center [874, 360] width 1357 height 703
click at [1469, 165] on button "Mark Done" at bounding box center [1459, 173] width 106 height 29
drag, startPoint x: 1439, startPoint y: 175, endPoint x: 1133, endPoint y: 177, distance: 306.4
click at [1437, 177] on div "9/3/2025 1:40 PM" at bounding box center [1464, 182] width 117 height 17
click at [326, 174] on input "**********" at bounding box center [277, 174] width 111 height 29
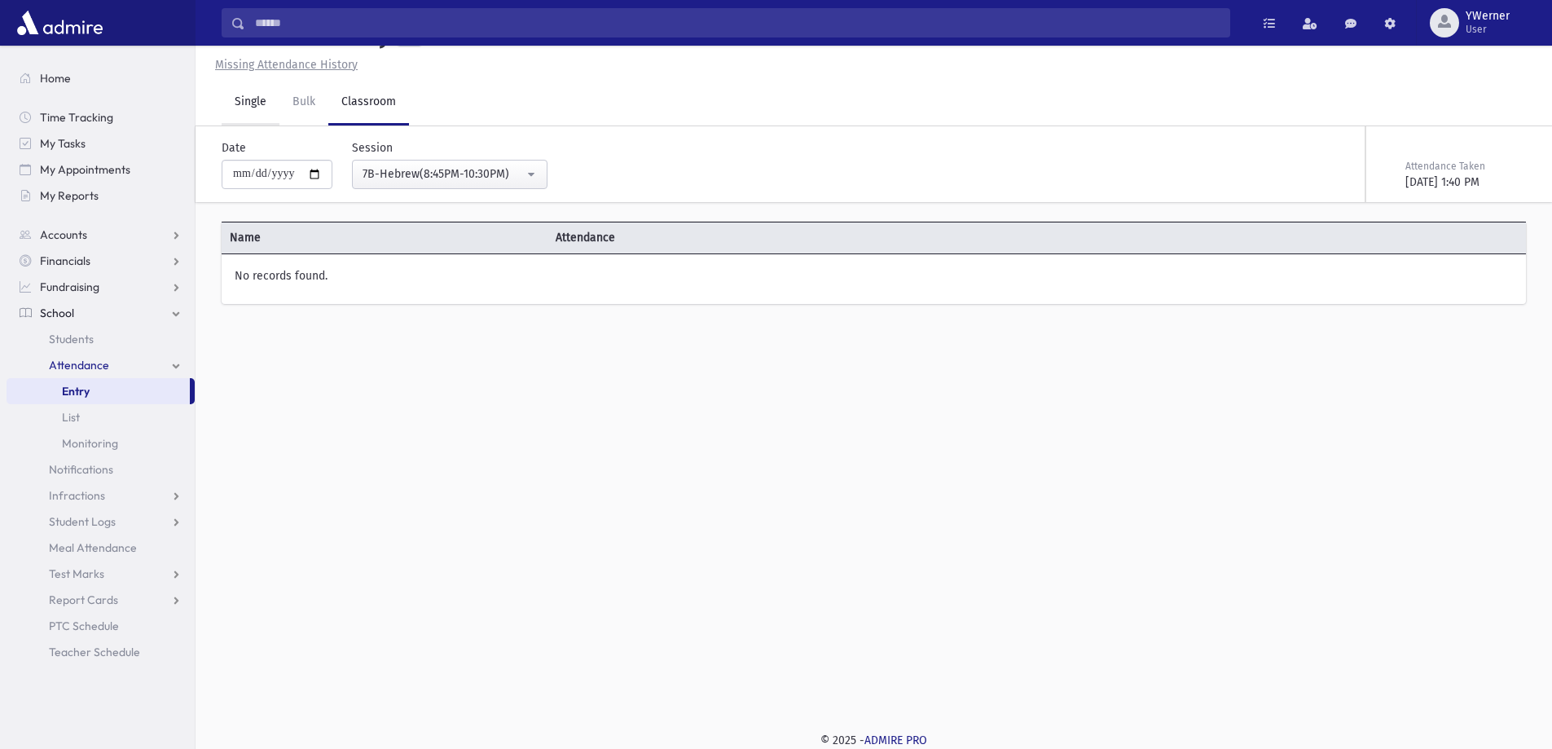
click at [245, 103] on link "Single" at bounding box center [251, 103] width 58 height 46
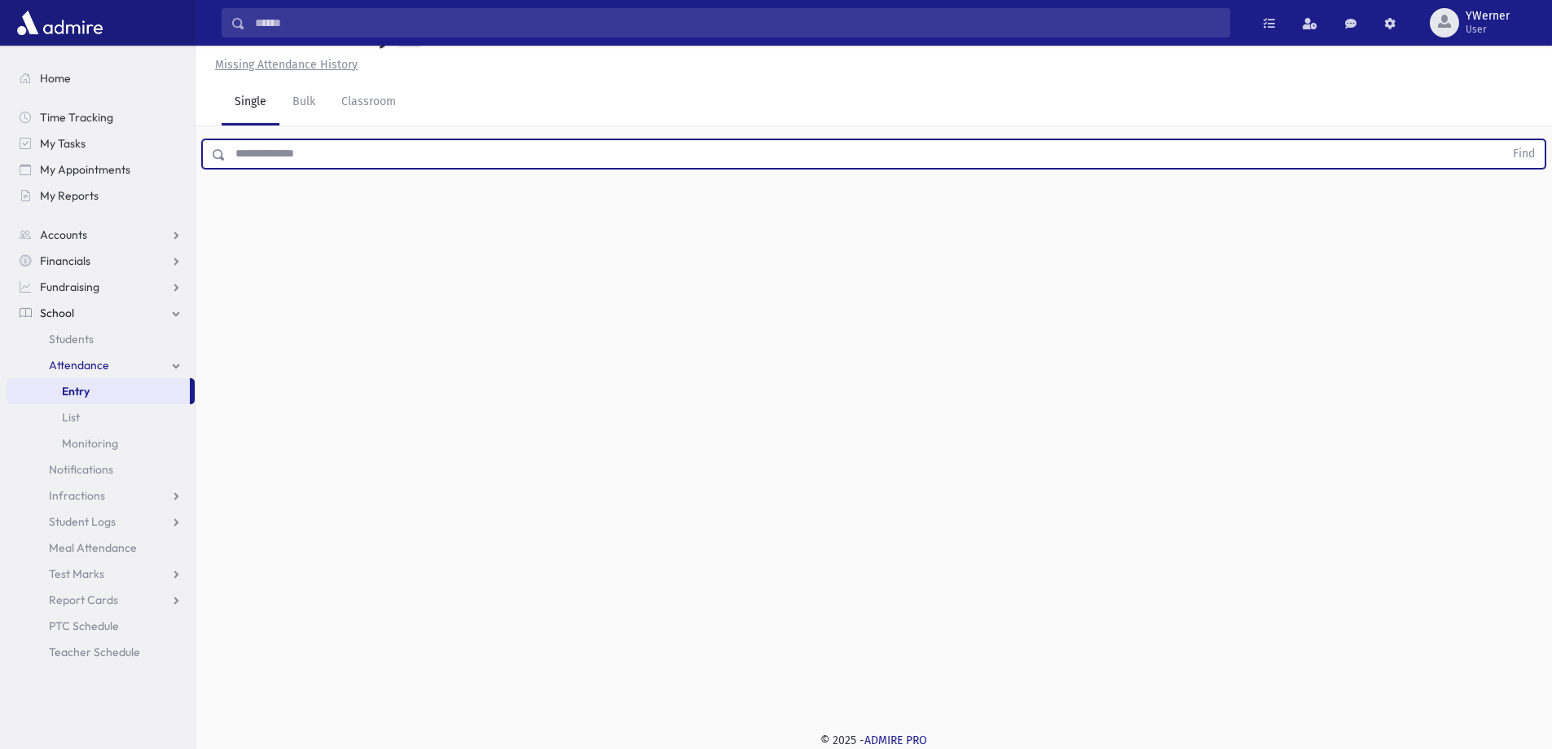
click at [280, 143] on input "text" at bounding box center [865, 153] width 1279 height 29
type input "*****"
click at [1504, 140] on button "Find" at bounding box center [1525, 154] width 42 height 28
click at [1513, 213] on icon "button" at bounding box center [1509, 207] width 11 height 14
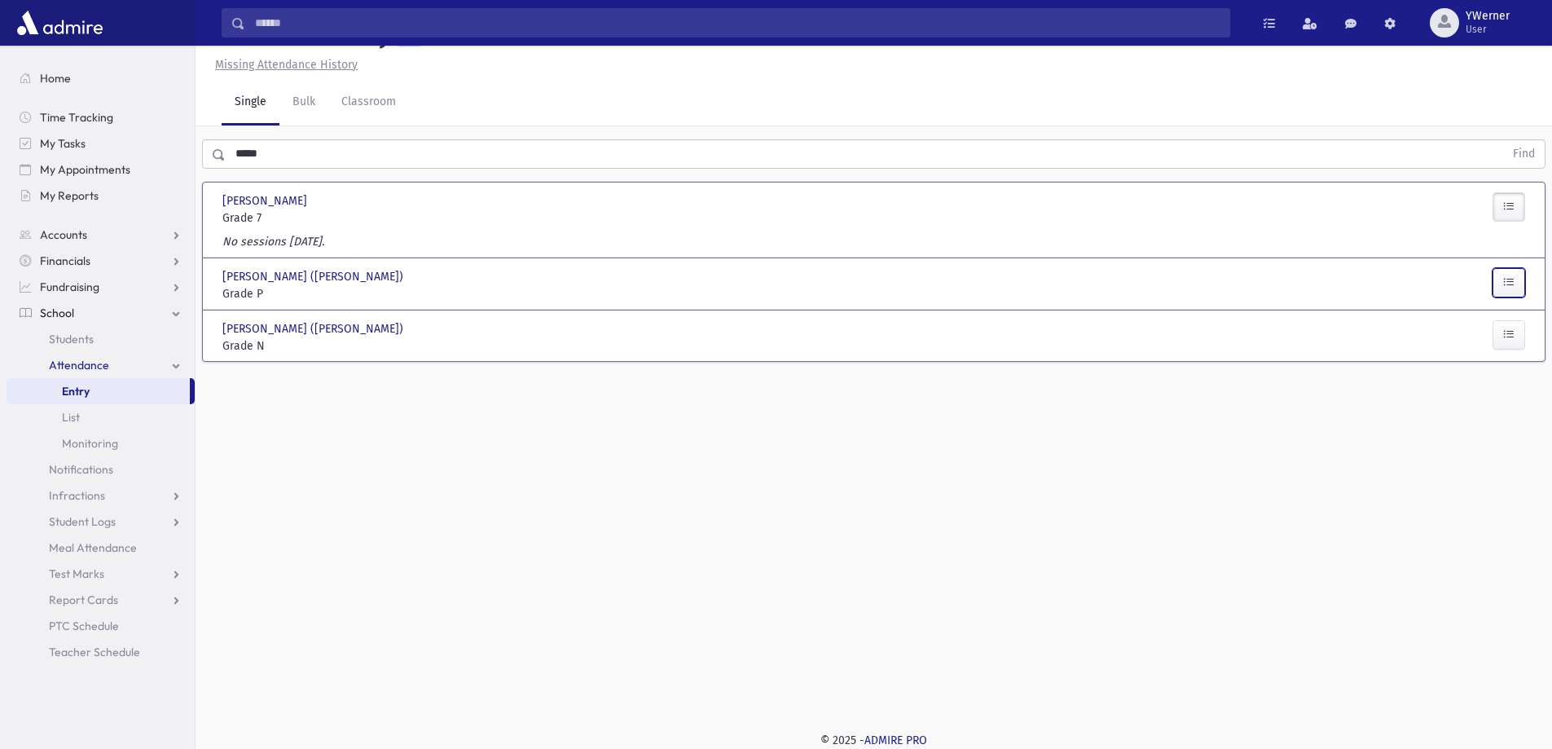
click at [1516, 283] on button "button" at bounding box center [1509, 282] width 33 height 29
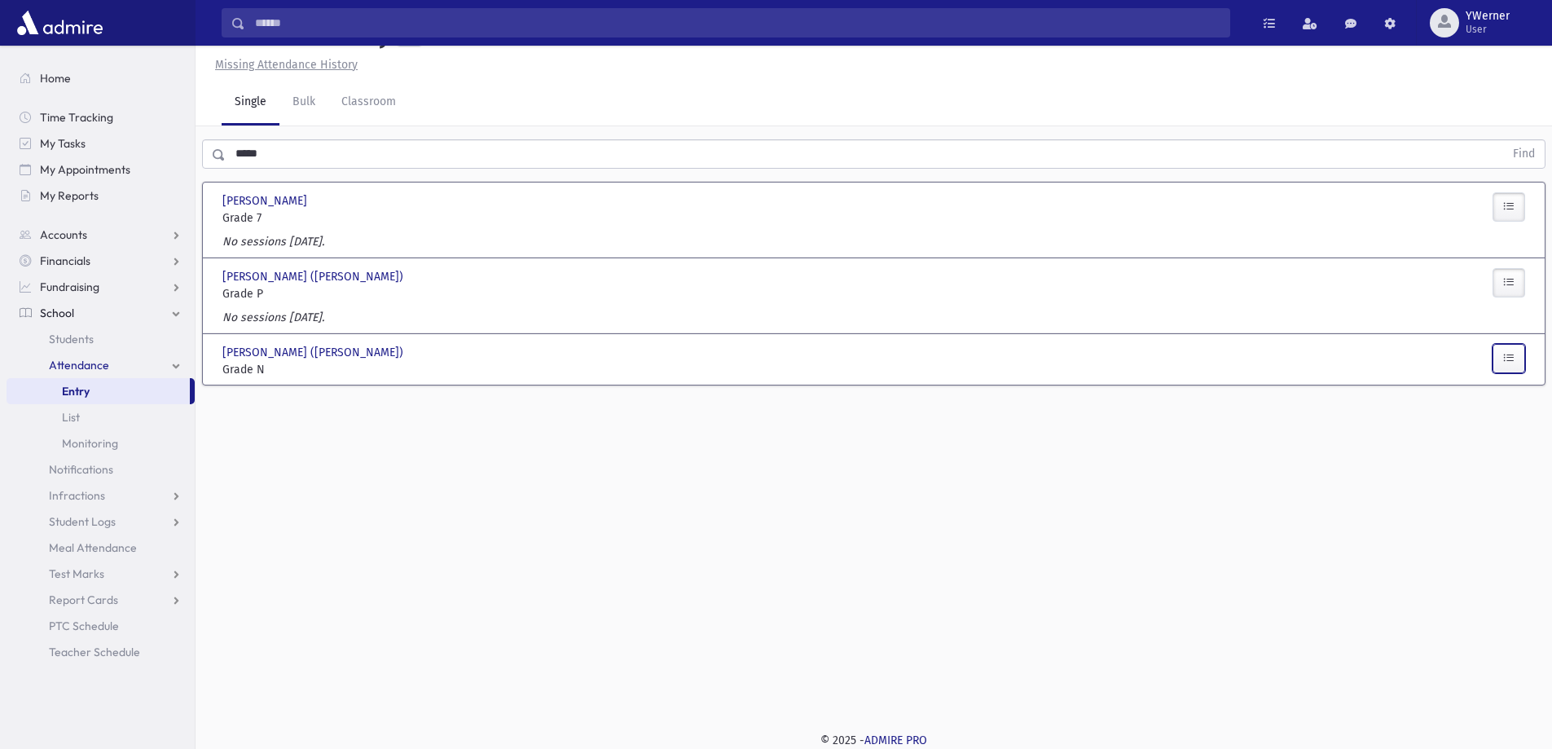
click at [1519, 359] on button "button" at bounding box center [1509, 358] width 33 height 29
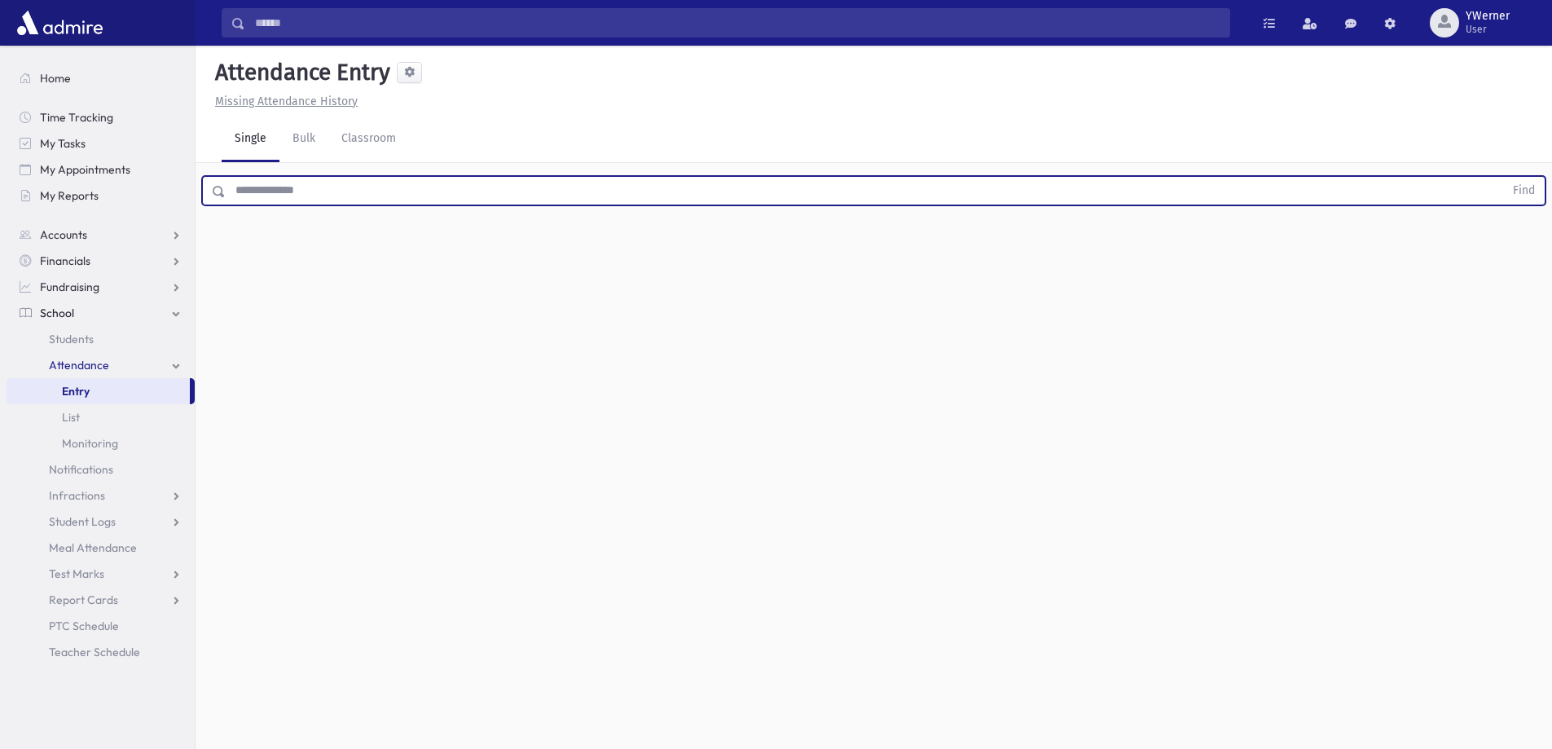
click at [319, 187] on input "text" at bounding box center [865, 190] width 1279 height 29
type input "*****"
click at [1504, 177] on button "Find" at bounding box center [1525, 191] width 42 height 28
click at [1496, 250] on button "button" at bounding box center [1509, 243] width 33 height 29
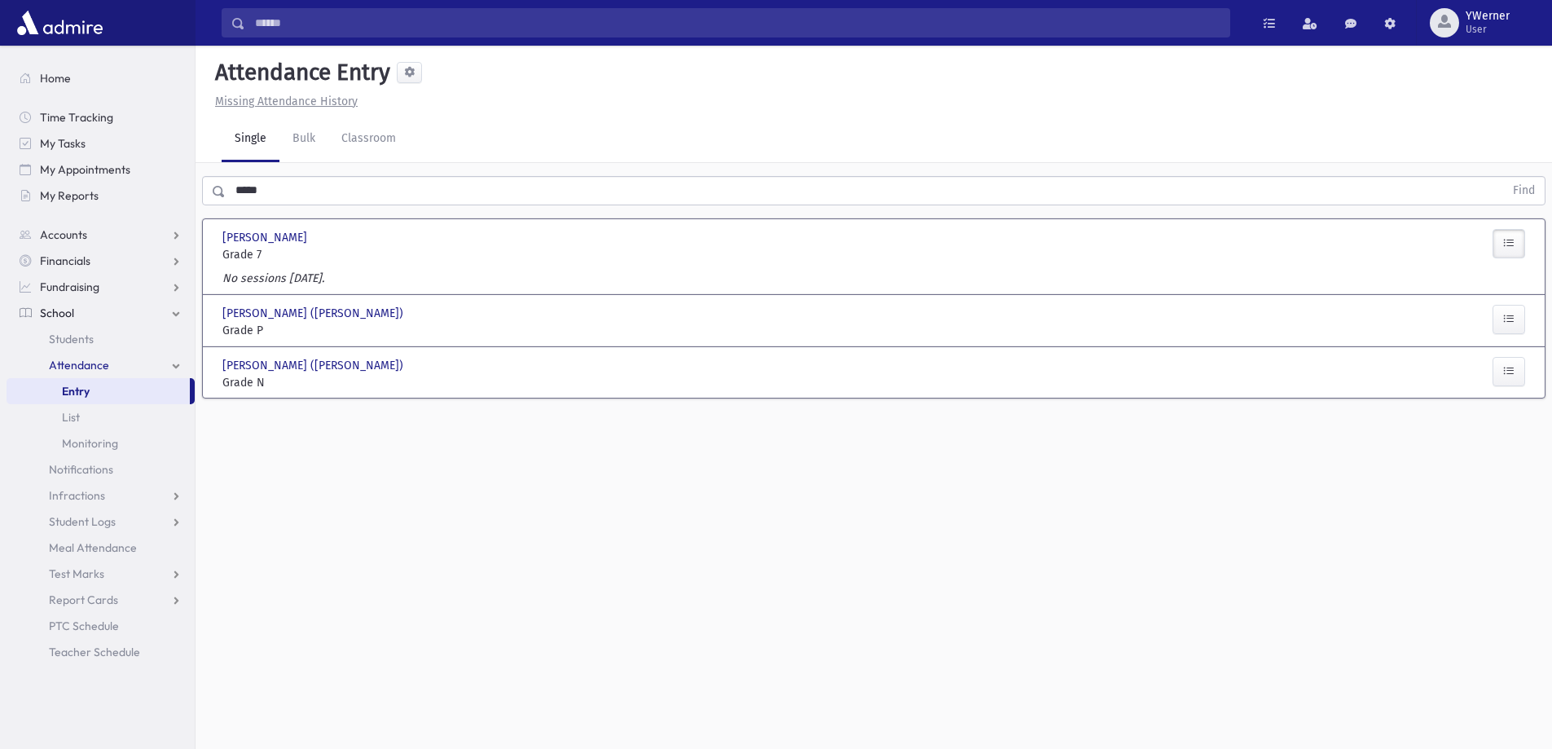
click at [1496, 250] on button "button" at bounding box center [1509, 243] width 33 height 29
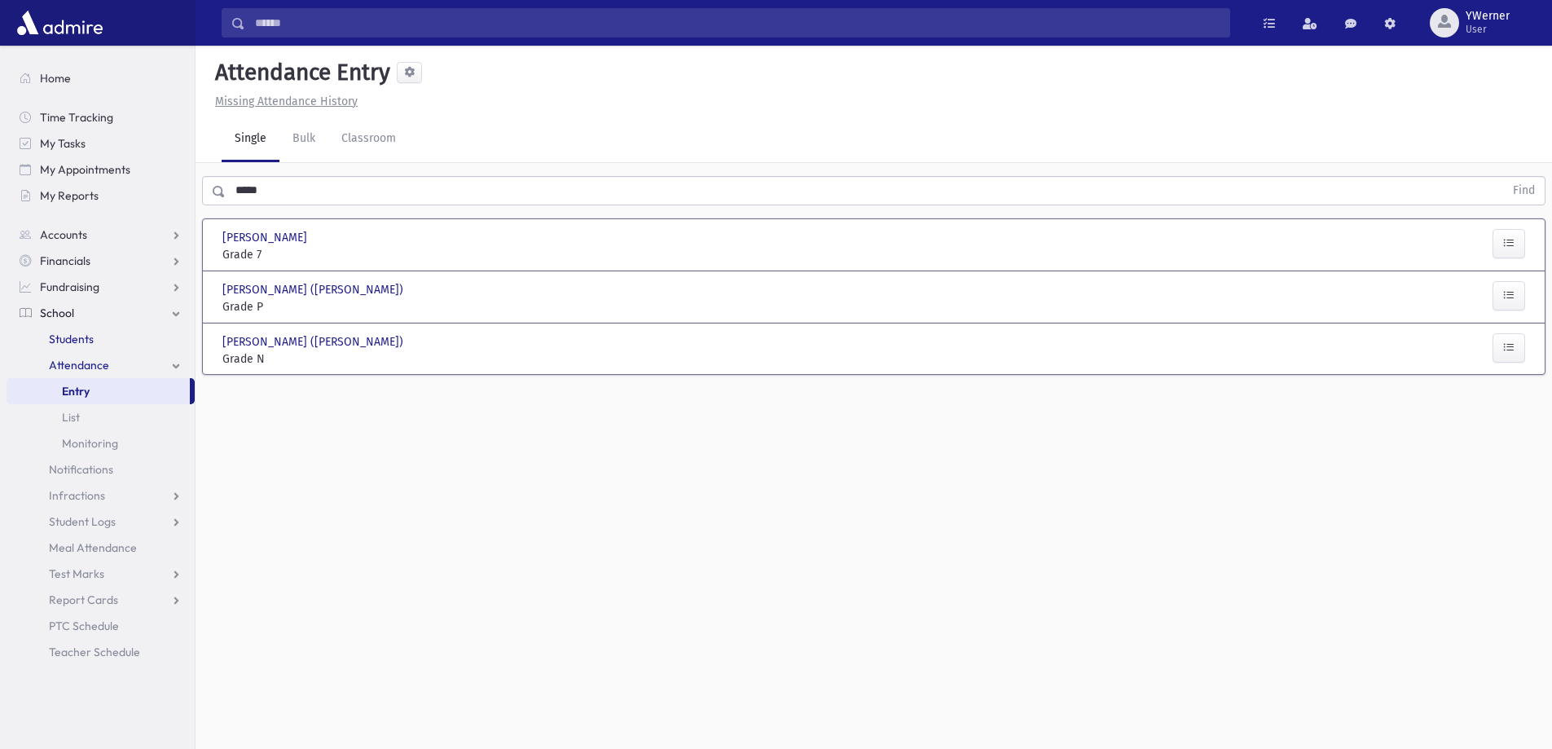
click at [79, 334] on span "Students" at bounding box center [71, 339] width 45 height 15
